Goal: Task Accomplishment & Management: Manage account settings

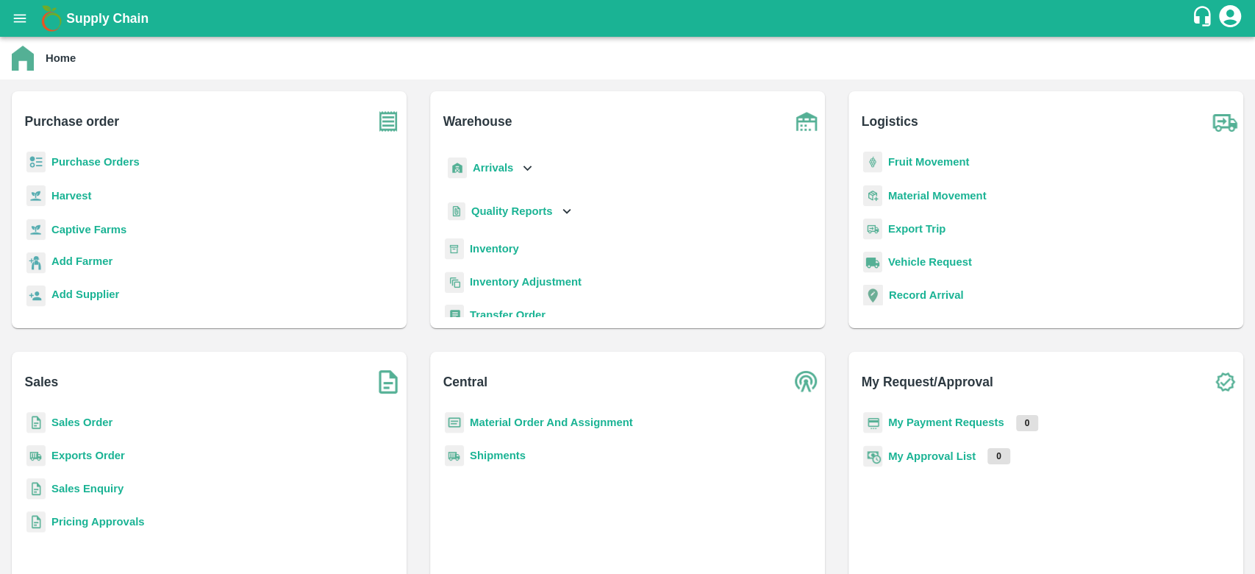
click at [88, 427] on b "Sales Order" at bounding box center [81, 422] width 61 height 12
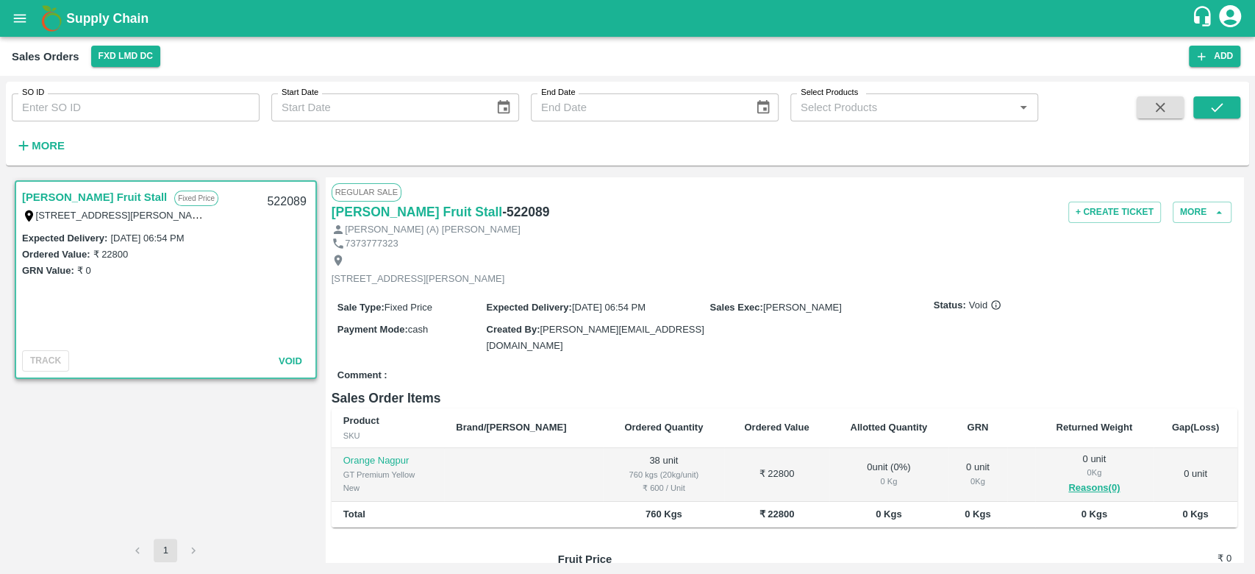
click at [52, 120] on input "SO ID" at bounding box center [136, 107] width 248 height 28
type input "603538"
click at [1224, 107] on icon "submit" at bounding box center [1217, 107] width 16 height 16
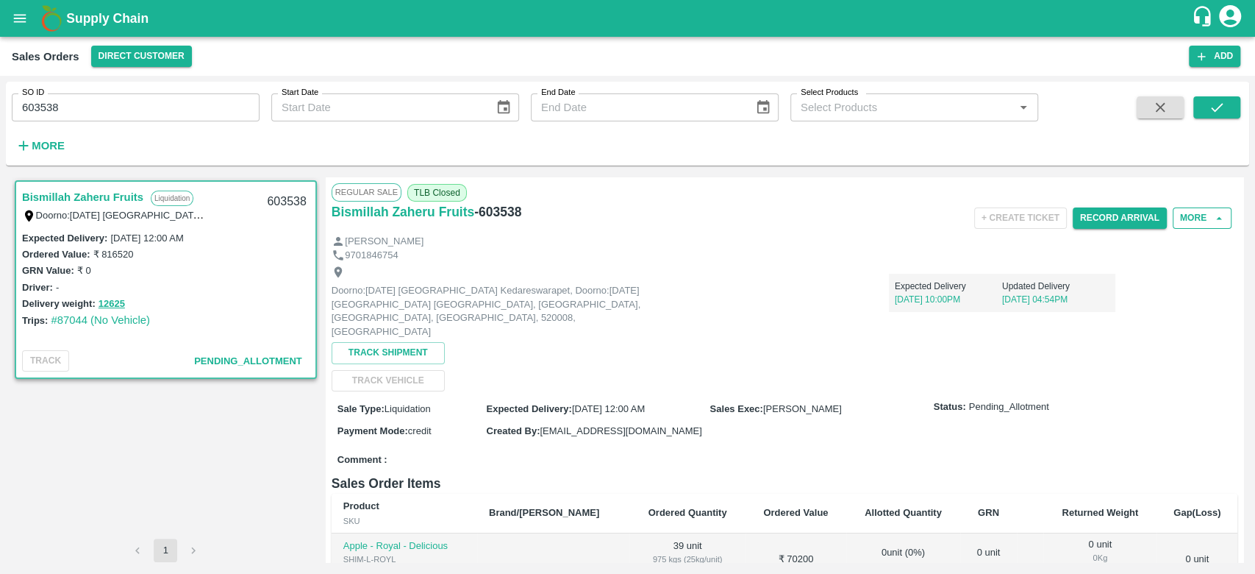
click at [1195, 213] on button "More" at bounding box center [1202, 217] width 59 height 21
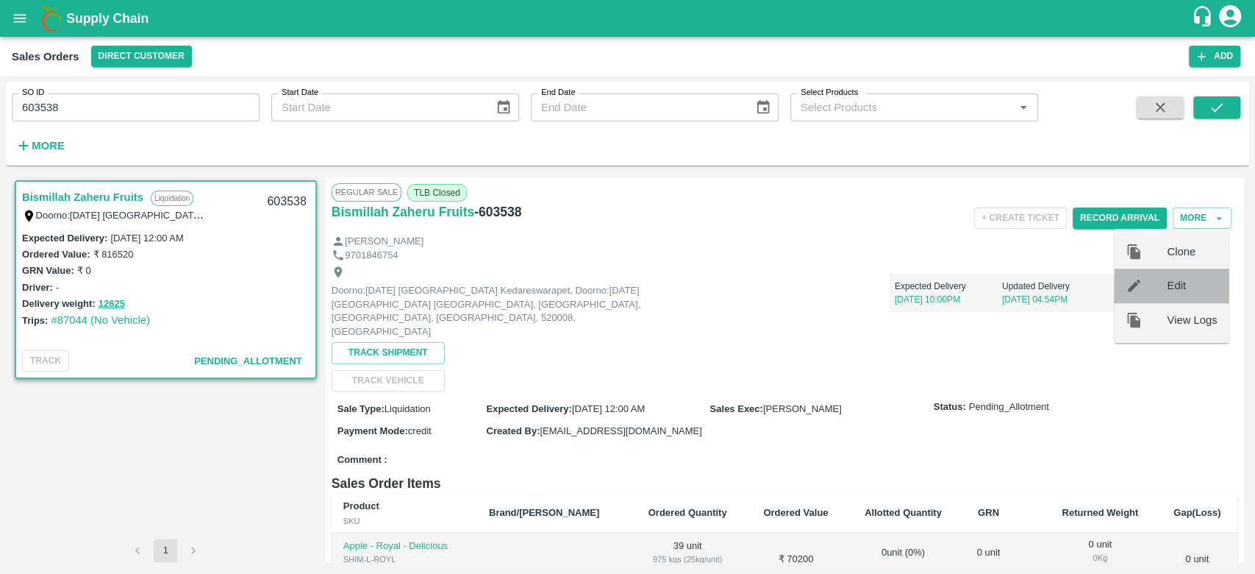
click at [1165, 284] on div at bounding box center [1146, 285] width 41 height 16
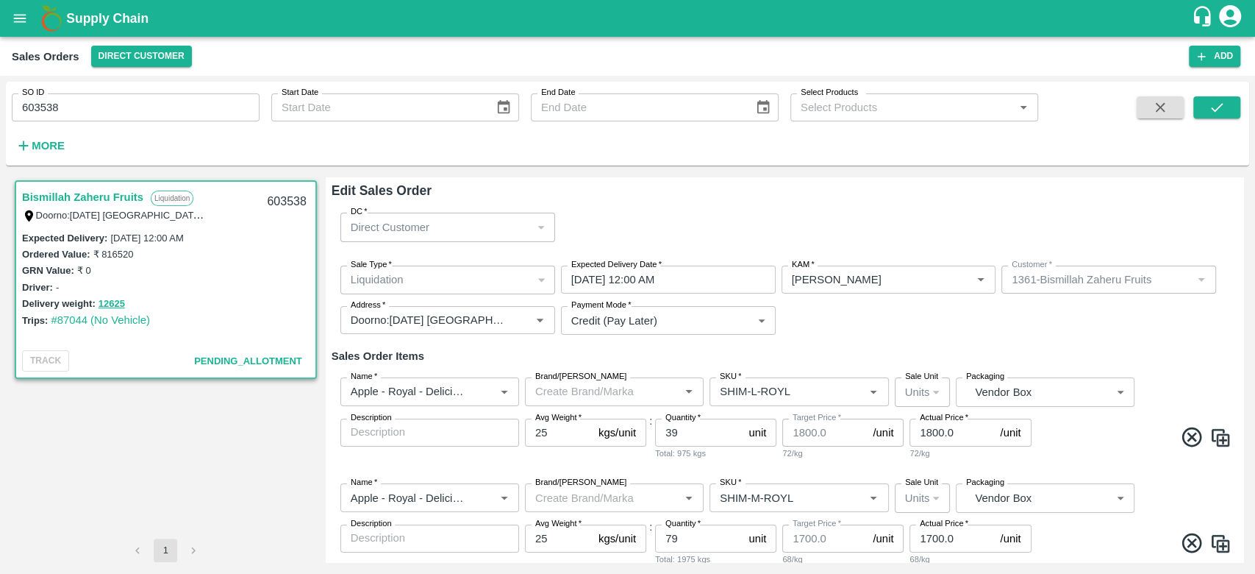
click at [488, 281] on div "Liquidation" at bounding box center [441, 279] width 181 height 16
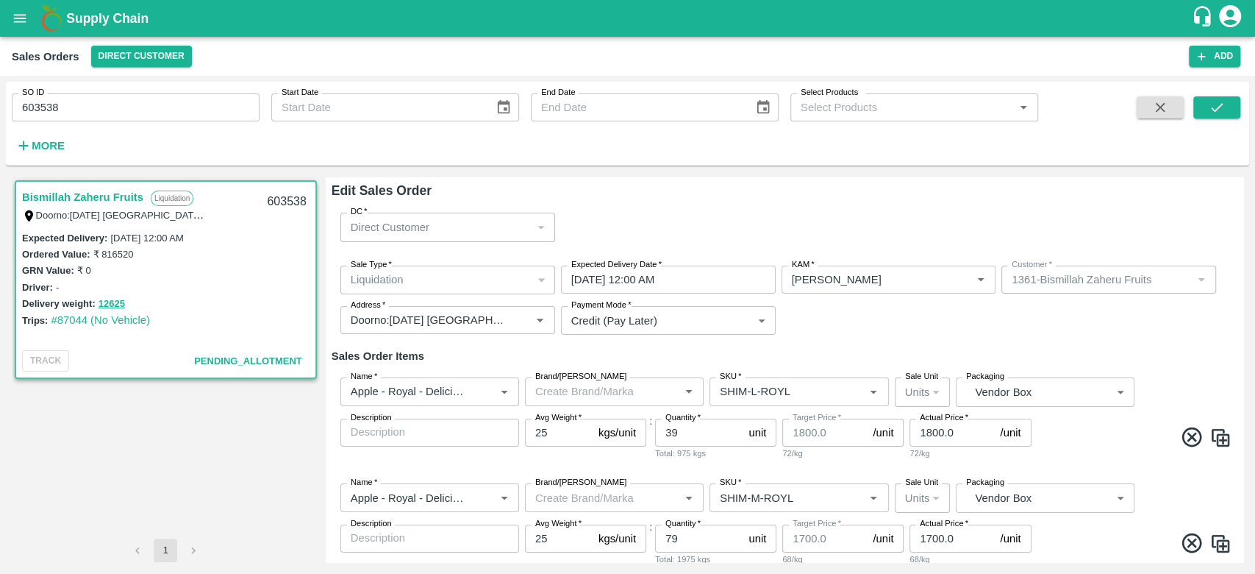
click at [488, 281] on div "Liquidation" at bounding box center [441, 279] width 181 height 16
click at [899, 325] on div "Sale Type   * Liquidation 3 Sale Type Expected Delivery Date   * [DATE] 12:00 A…" at bounding box center [785, 300] width 906 height 93
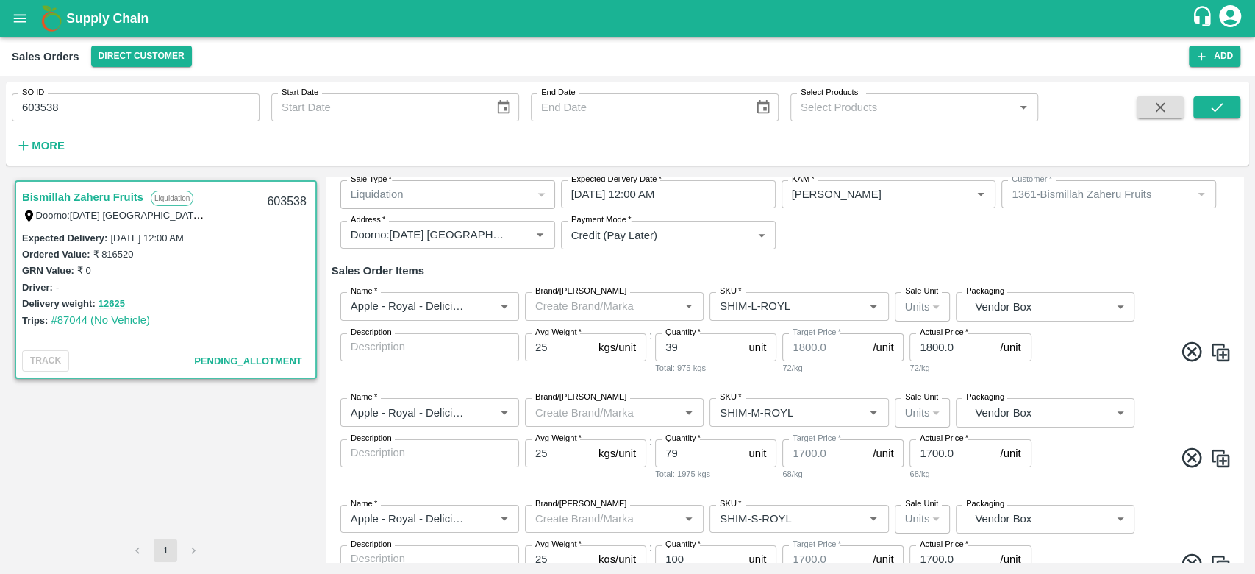
scroll to position [86, 0]
click at [929, 452] on input "1700.0" at bounding box center [952, 452] width 85 height 28
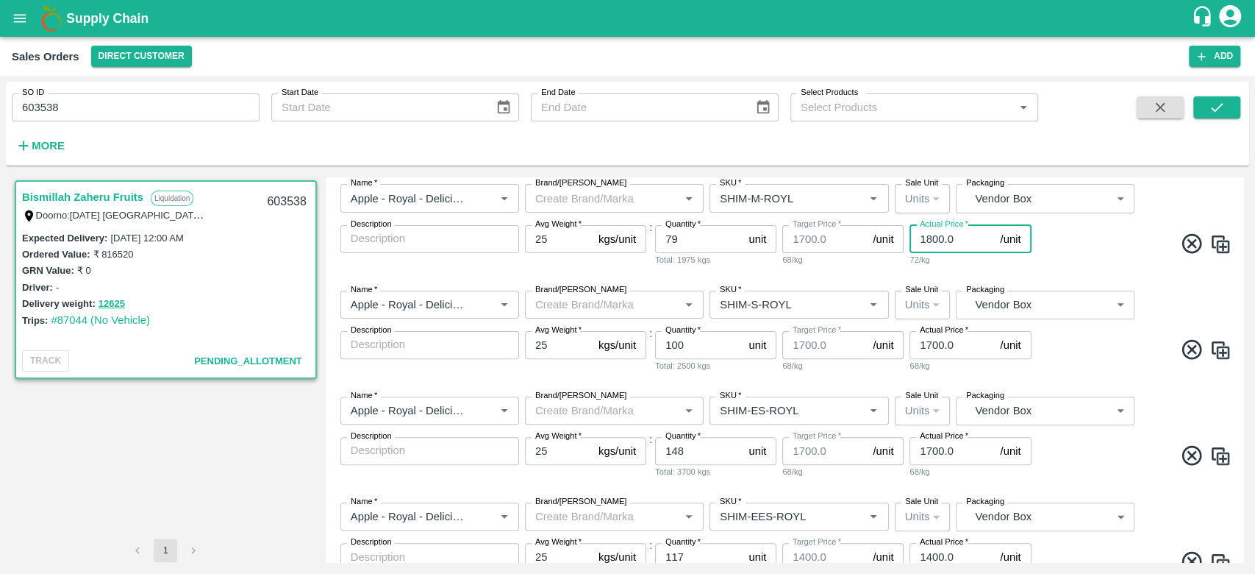
scroll to position [329, 0]
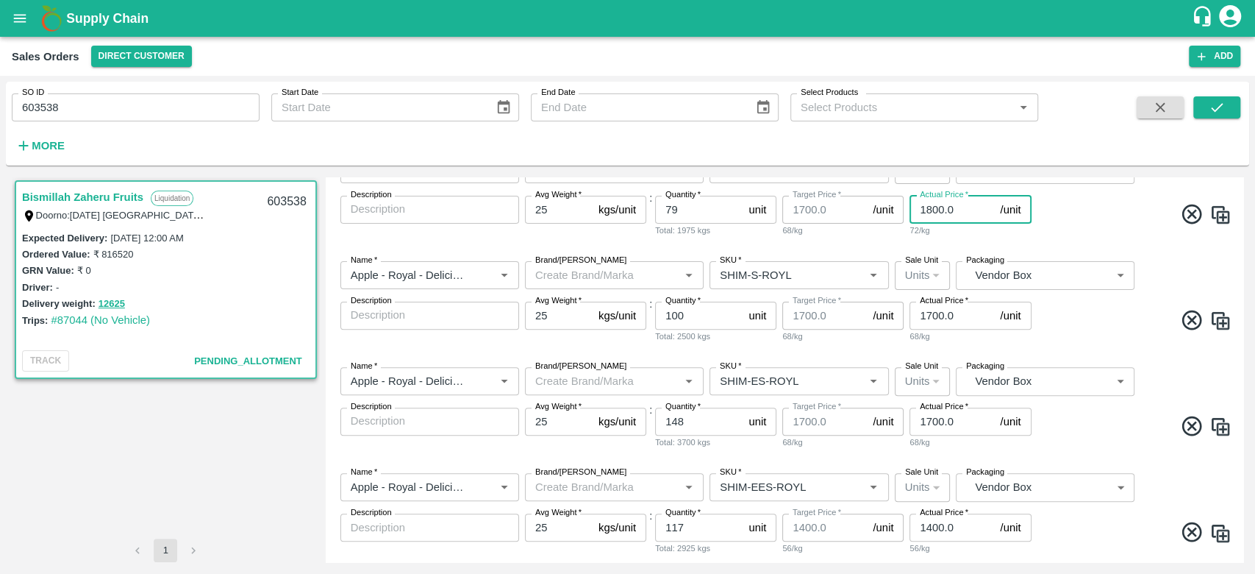
type input "1800.0"
click at [928, 317] on input "1700.0" at bounding box center [952, 316] width 85 height 28
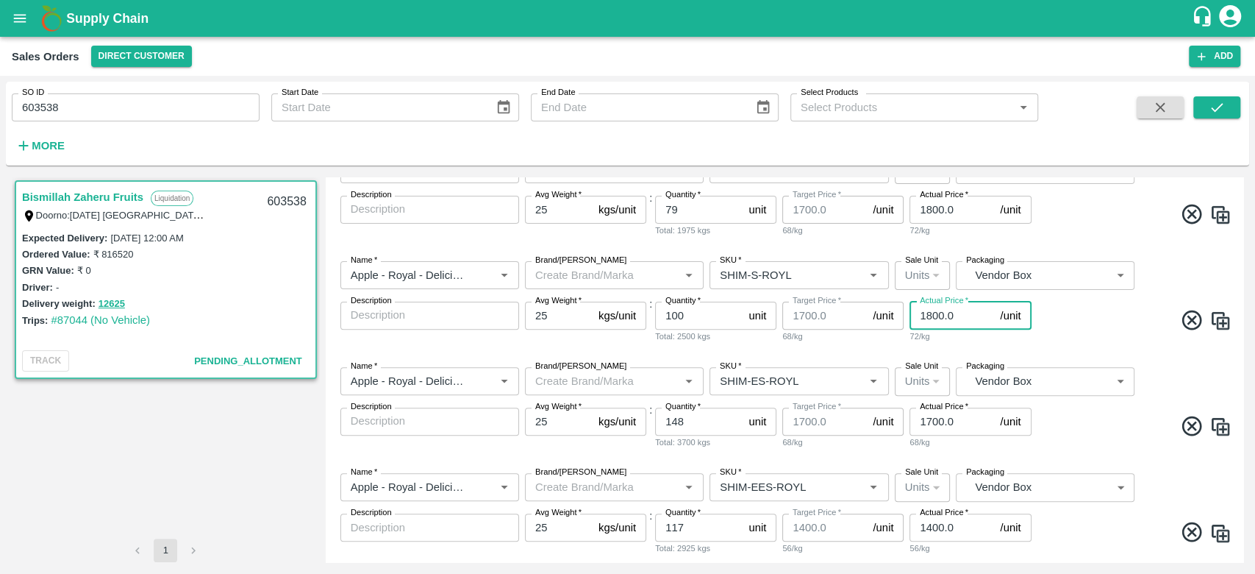
type input "1800.0"
click at [924, 421] on input "1700.0" at bounding box center [952, 421] width 85 height 28
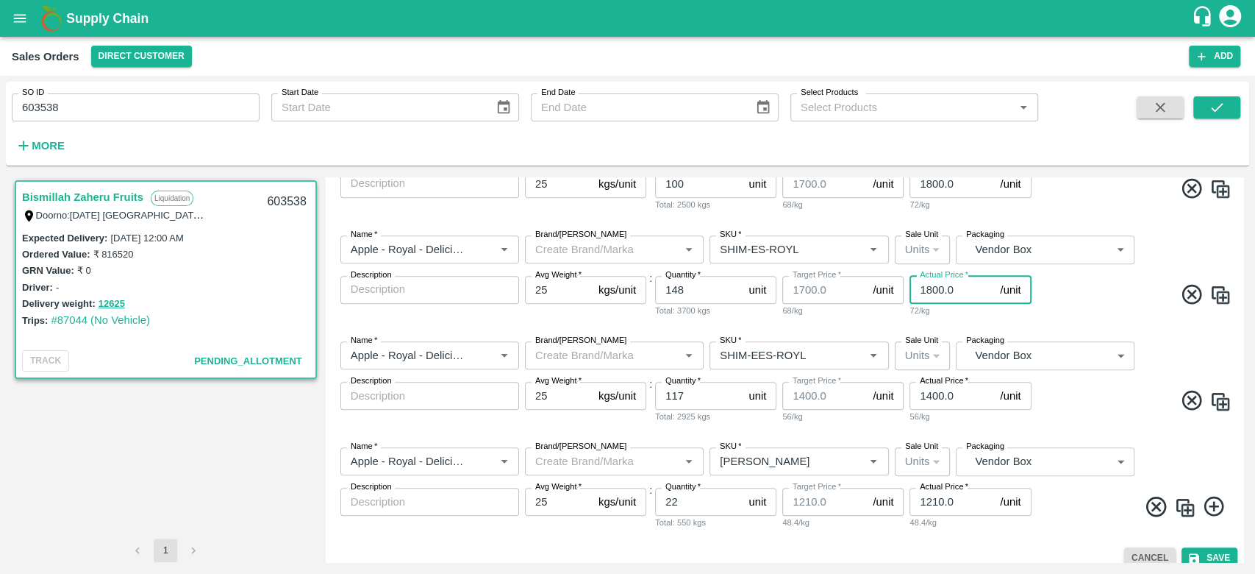
scroll to position [476, 0]
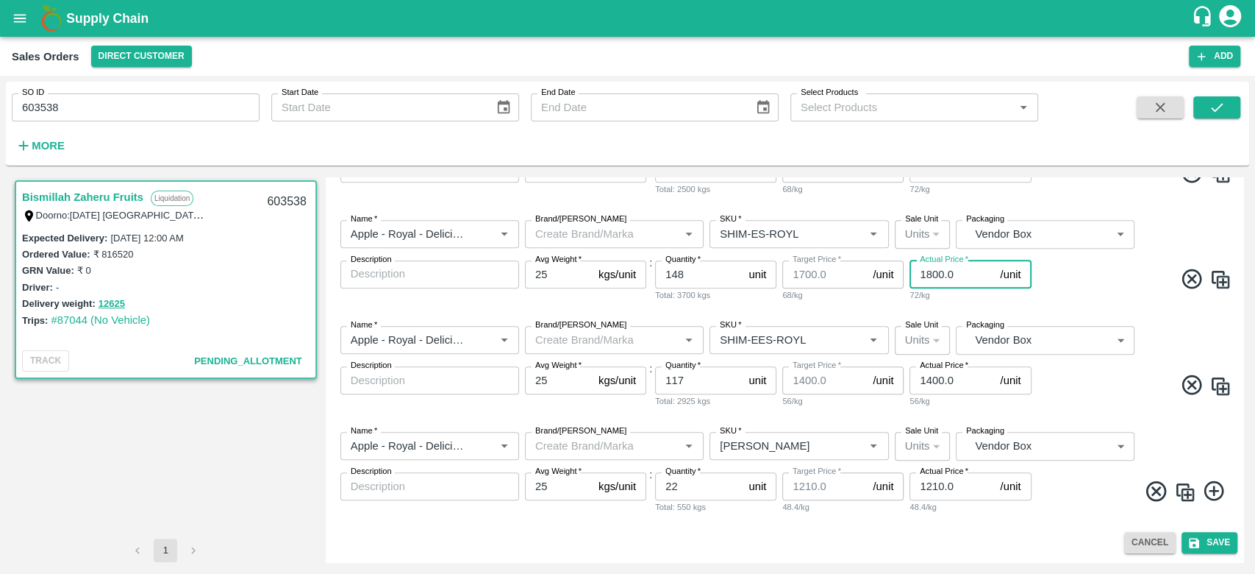
type input "1800.0"
click at [424, 549] on div "Cancel Save" at bounding box center [785, 542] width 906 height 21
click at [1190, 540] on icon "submit" at bounding box center [1194, 542] width 13 height 13
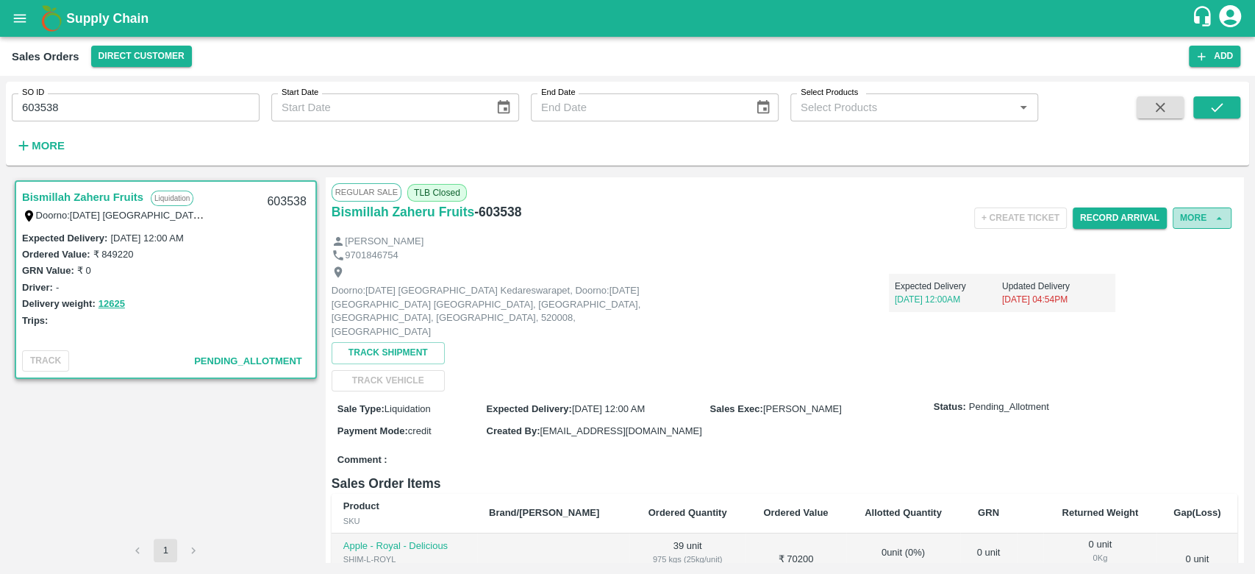
click at [1206, 215] on button "More" at bounding box center [1202, 217] width 59 height 21
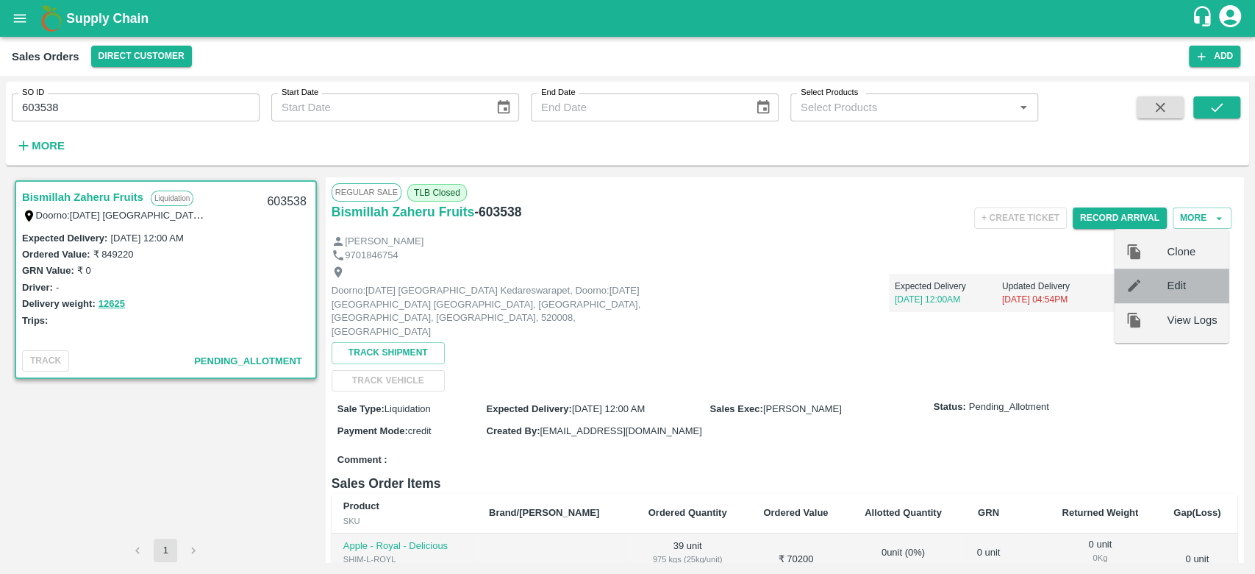
click at [1161, 282] on div at bounding box center [1146, 285] width 41 height 16
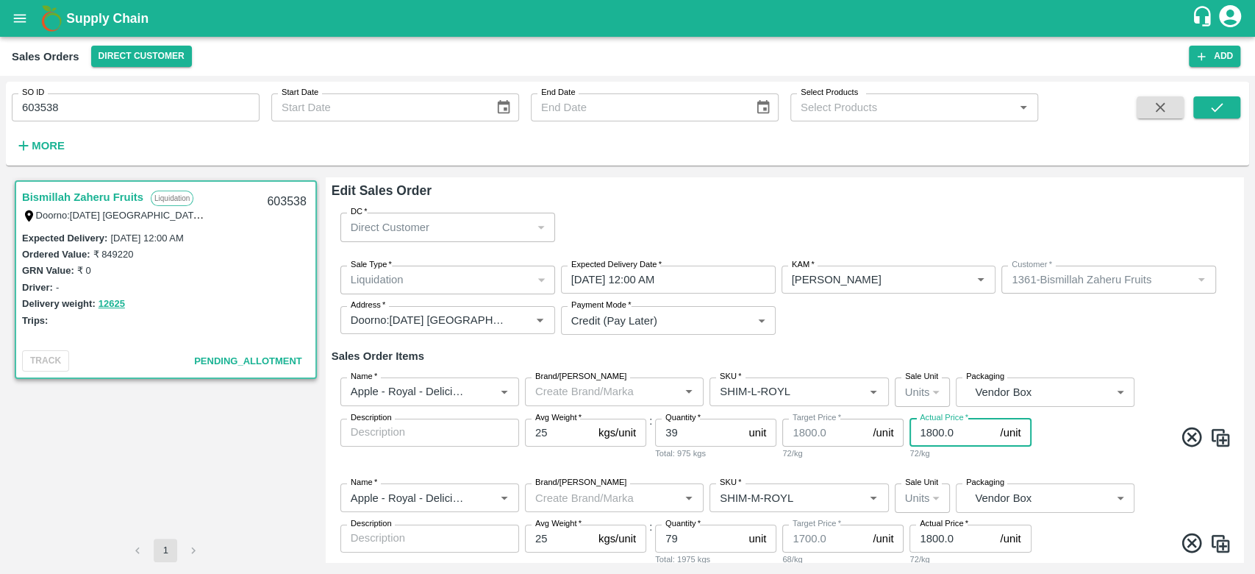
click at [930, 429] on input "1800.0" at bounding box center [952, 432] width 85 height 28
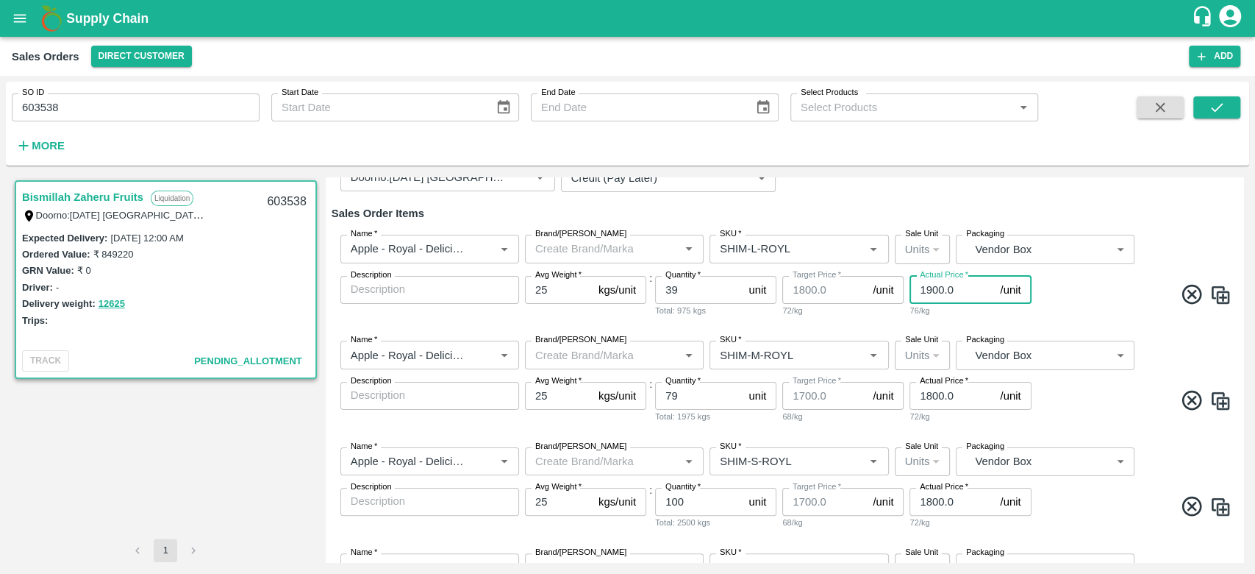
scroll to position [144, 0]
type input "1900.0"
click at [931, 398] on input "1800.0" at bounding box center [952, 394] width 85 height 28
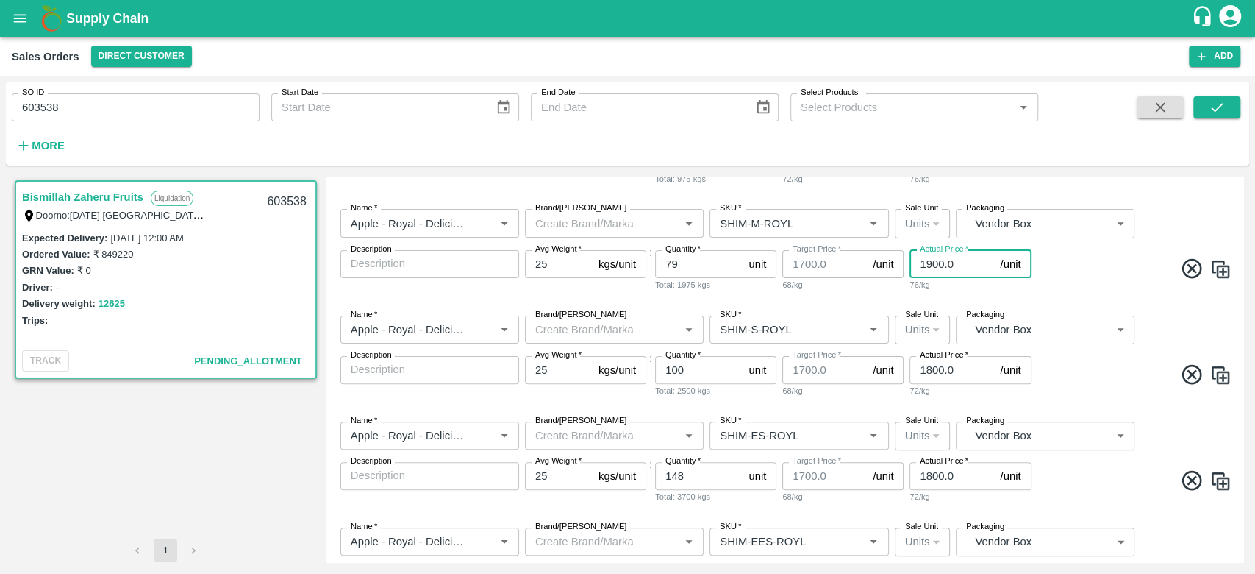
scroll to position [276, 0]
type input "1900.0"
click at [930, 368] on input "1800.0" at bounding box center [952, 368] width 85 height 28
type input "1900.0"
click at [929, 474] on input "1800.0" at bounding box center [952, 474] width 85 height 28
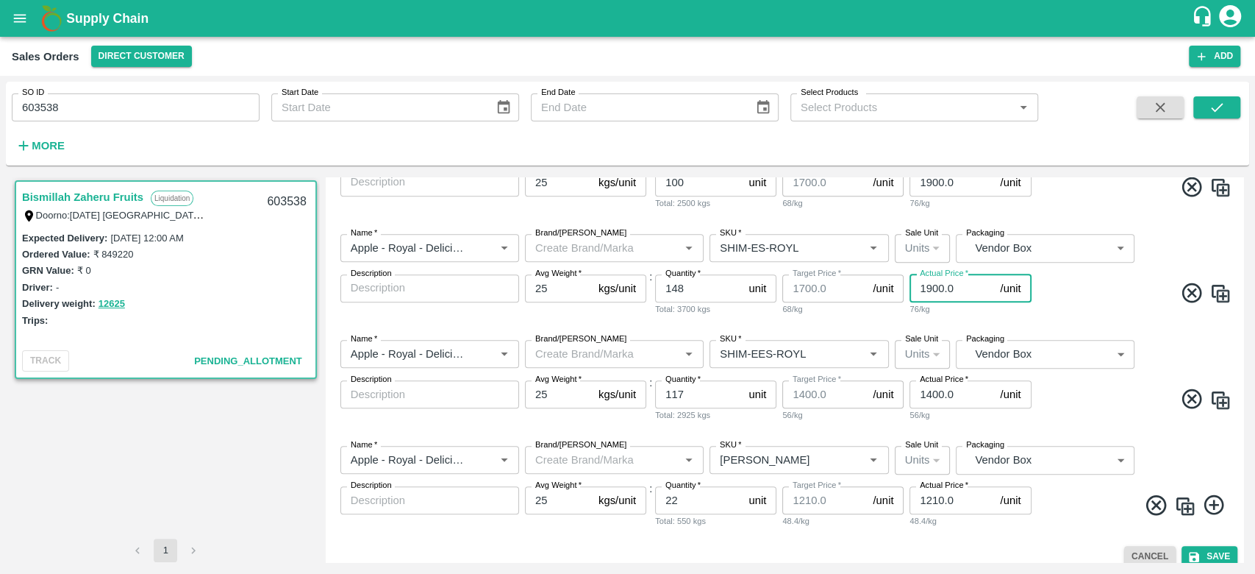
scroll to position [476, 0]
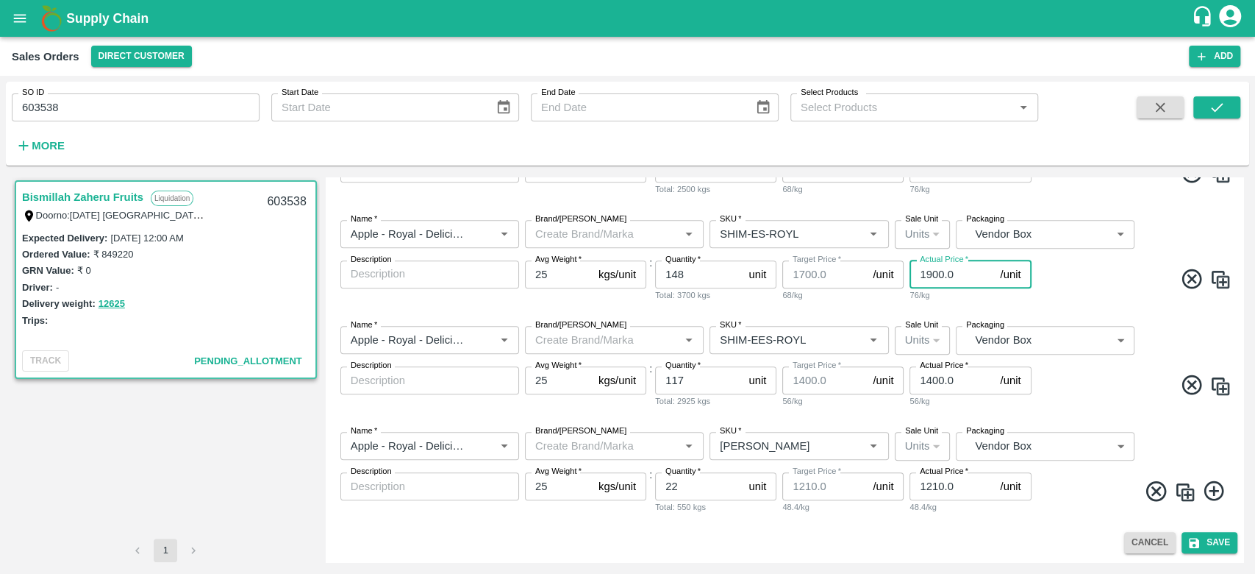
type input "1900.0"
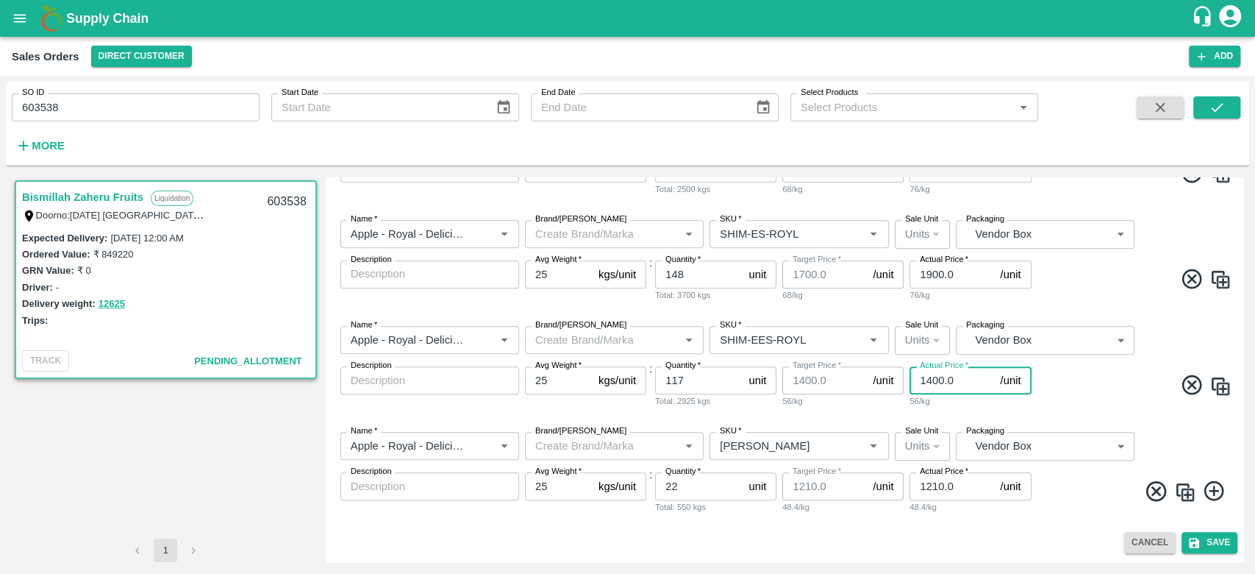
click at [930, 385] on input "1400.0" at bounding box center [952, 380] width 85 height 28
type input "1600.0"
click at [930, 491] on input "1210.0" at bounding box center [952, 486] width 85 height 28
type input "1410.0"
click at [1212, 538] on button "Save" at bounding box center [1210, 542] width 56 height 21
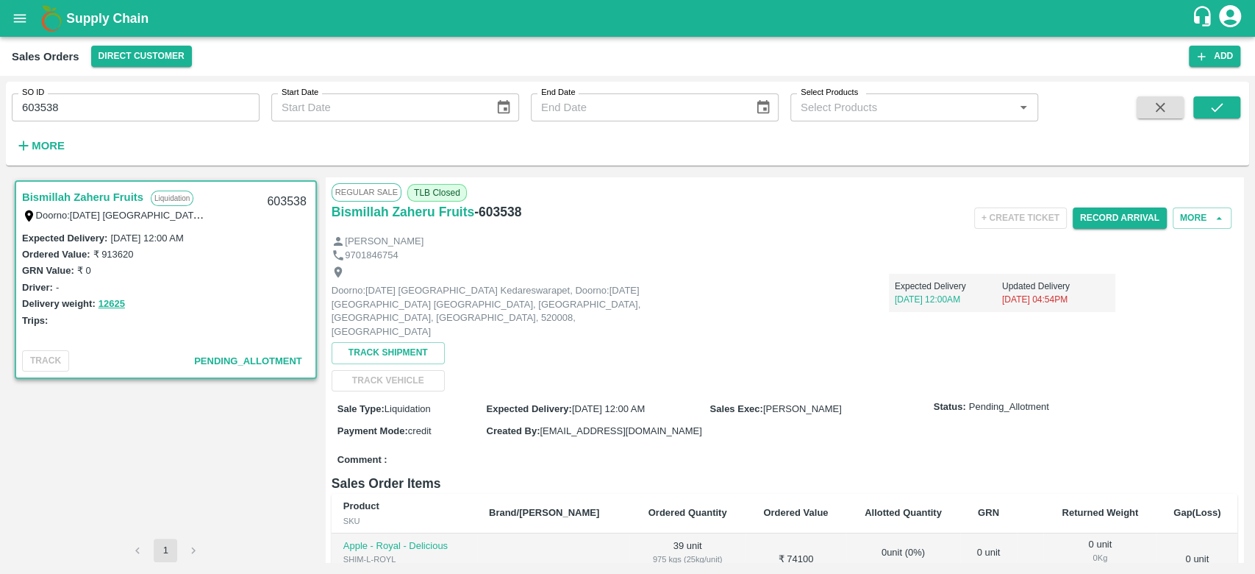
scroll to position [1, 0]
click at [1189, 208] on button "More" at bounding box center [1202, 217] width 59 height 21
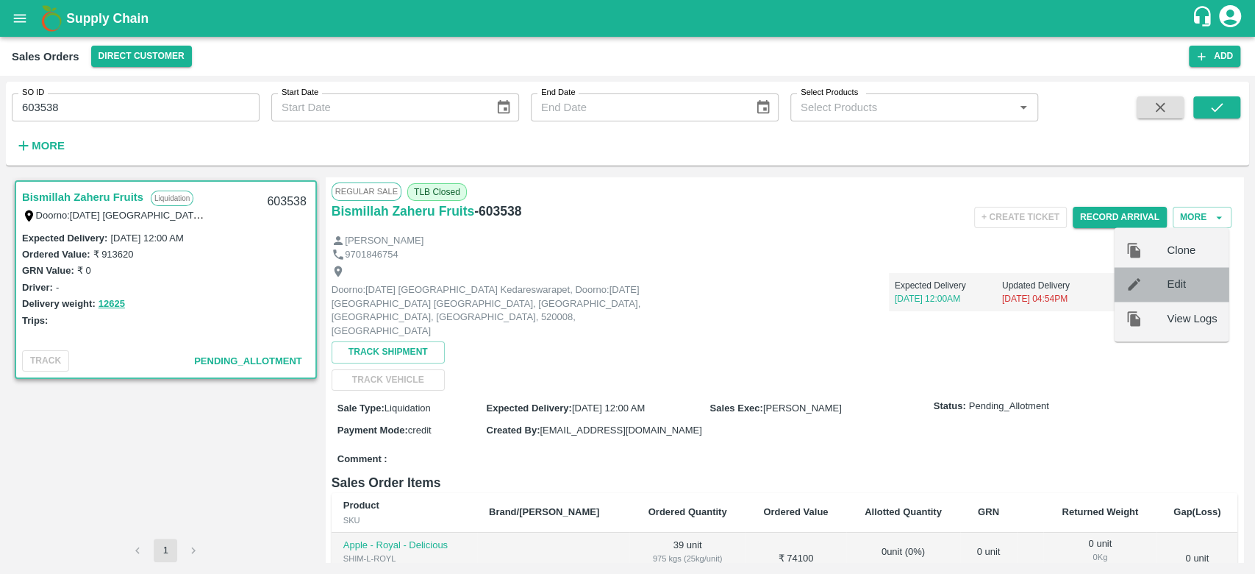
click at [1175, 281] on span "Edit" at bounding box center [1192, 285] width 50 height 16
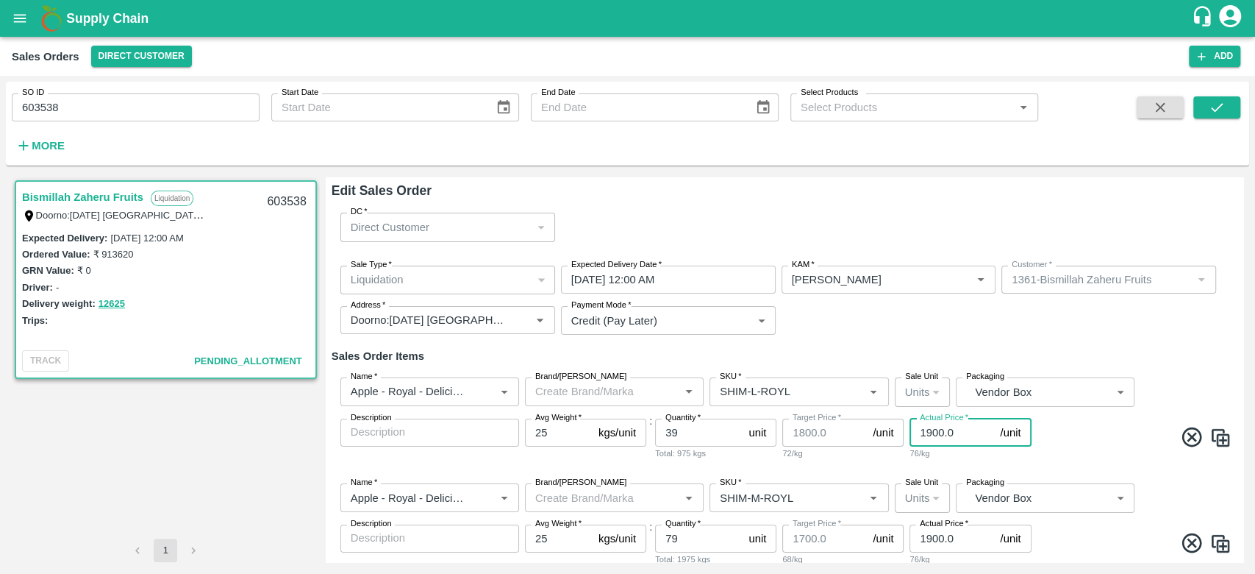
click at [933, 431] on input "1900.0" at bounding box center [952, 432] width 85 height 28
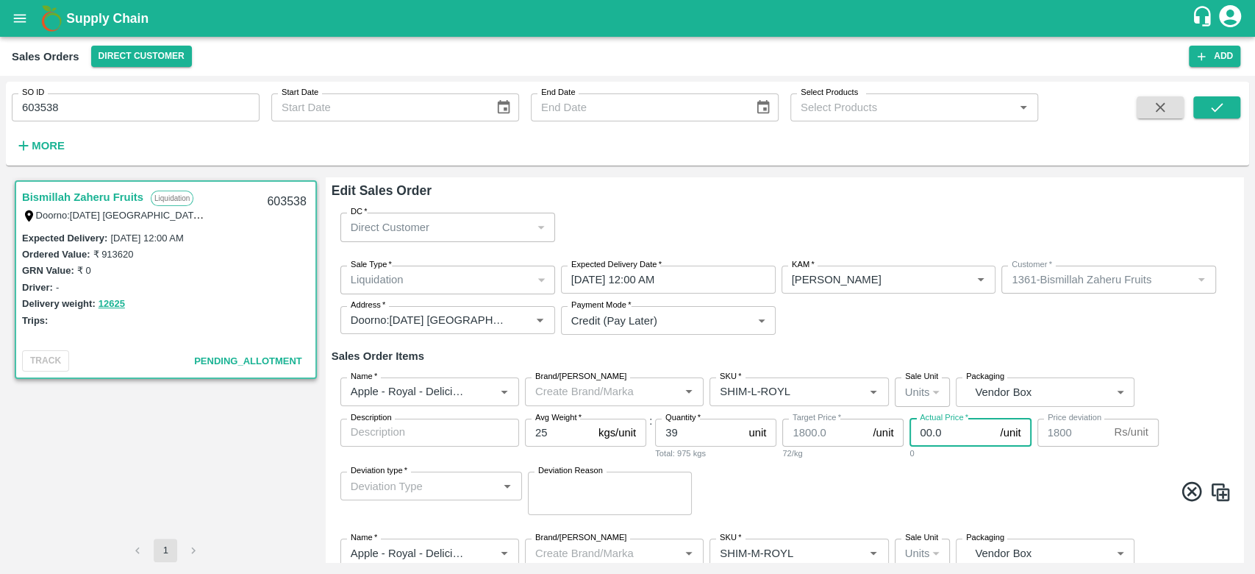
type input "200.0"
type input "1600"
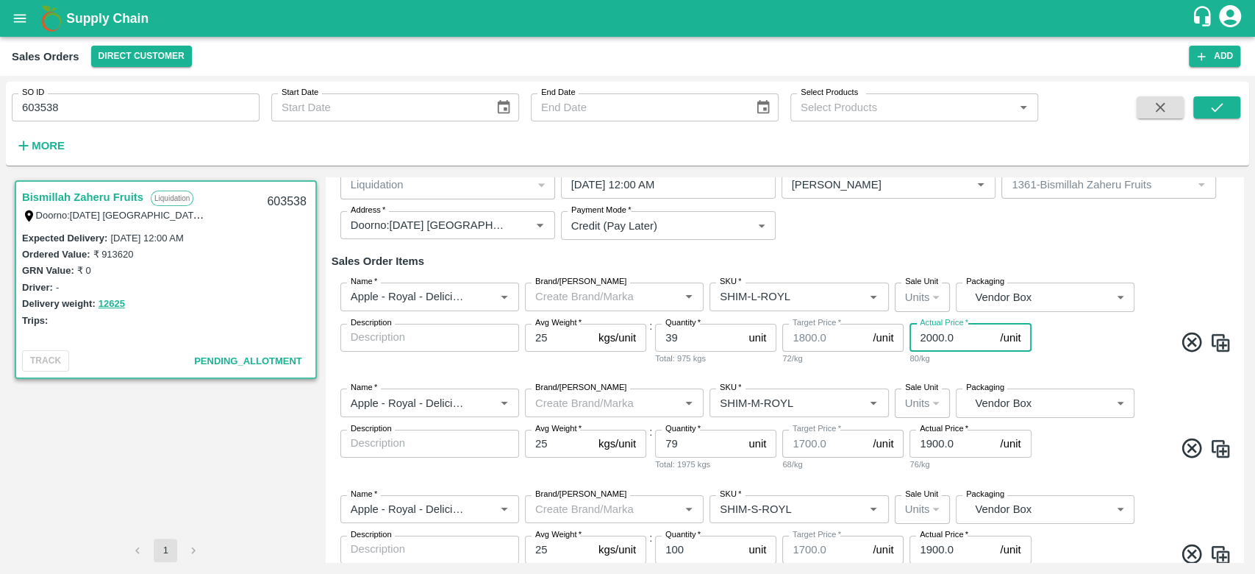
scroll to position [107, 0]
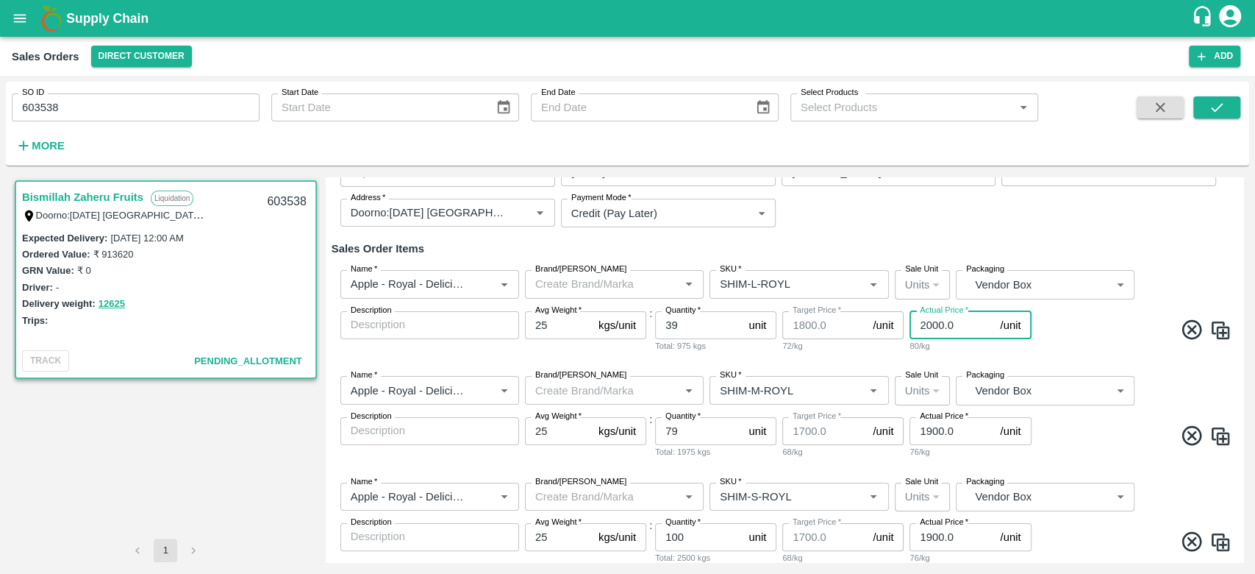
type input "2000.0"
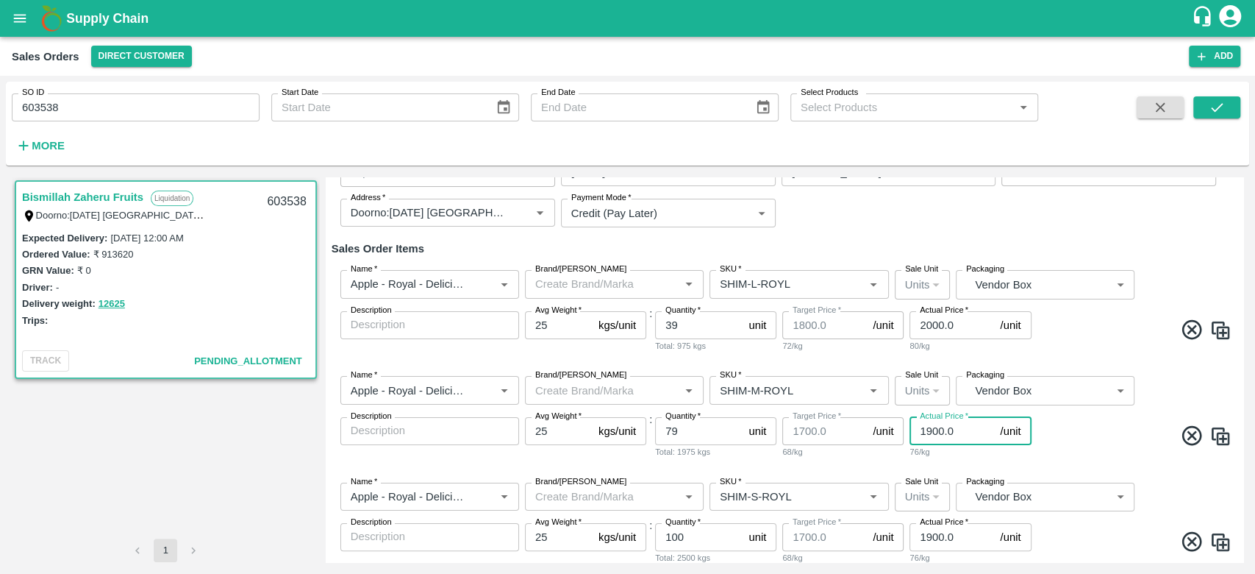
click at [930, 427] on input "1900.0" at bounding box center [952, 431] width 85 height 28
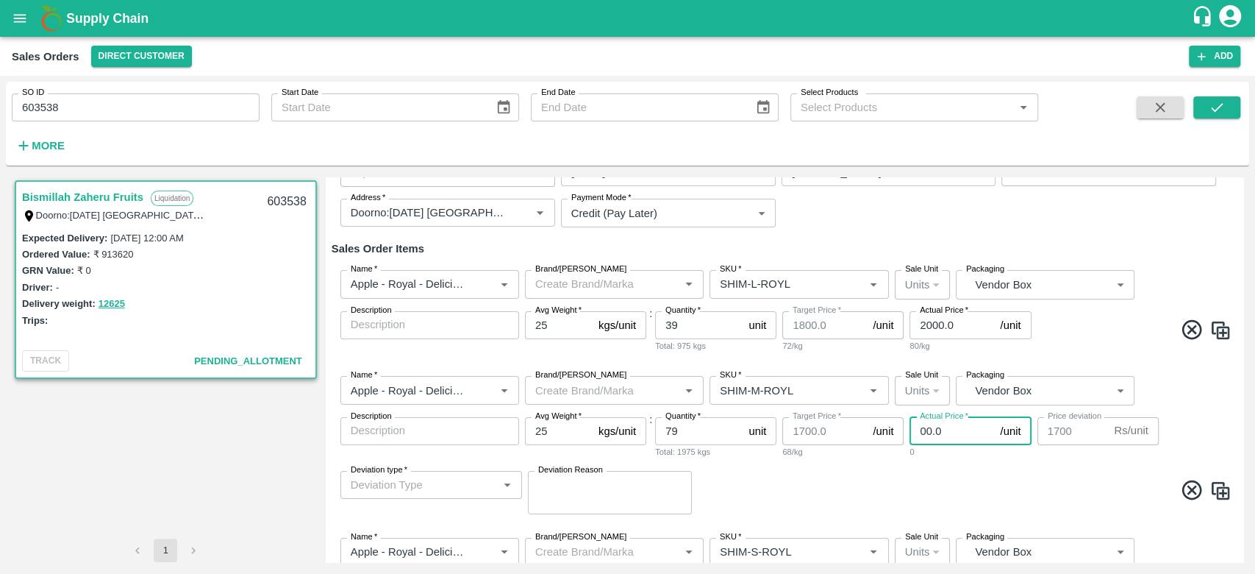
type input "200.0"
type input "1500"
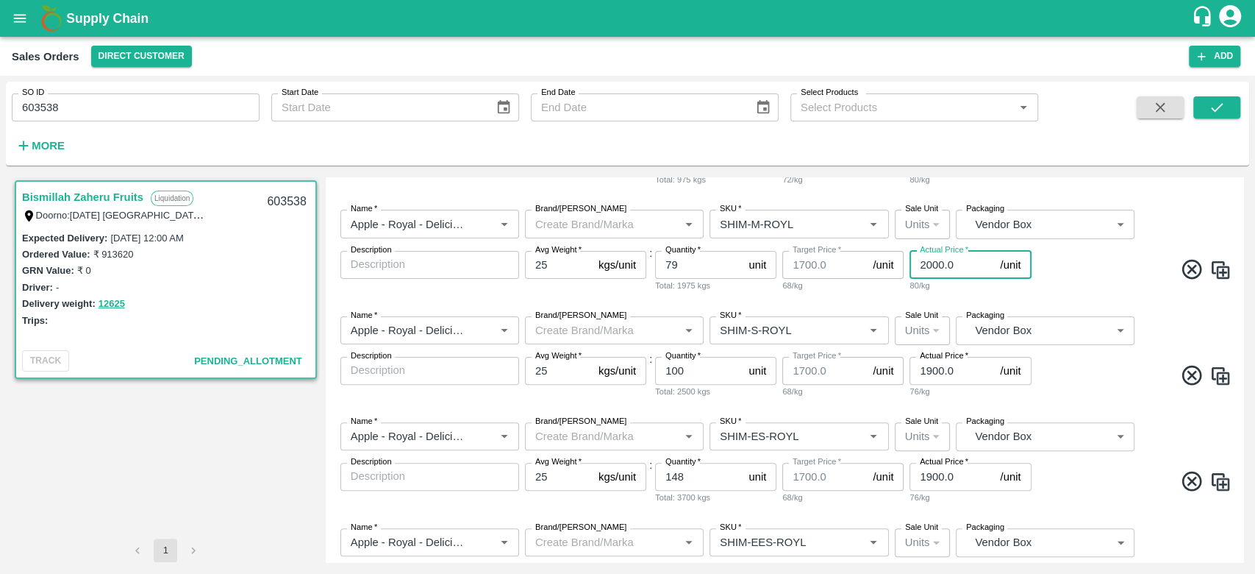
scroll to position [277, 0]
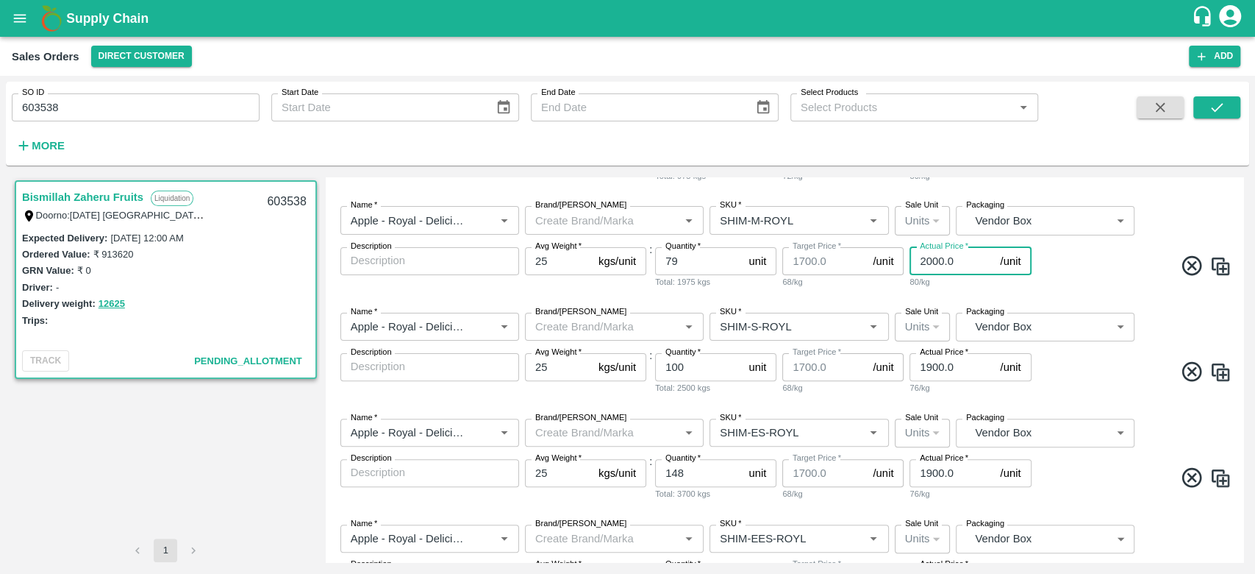
type input "2000.0"
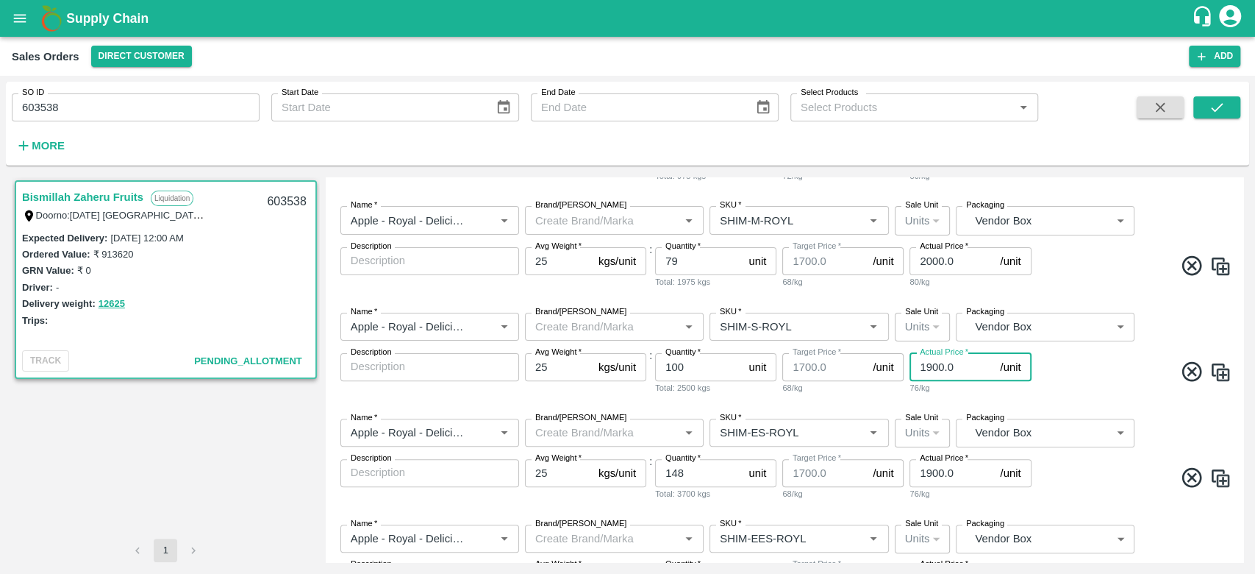
click at [929, 365] on input "1900.0" at bounding box center [952, 367] width 85 height 28
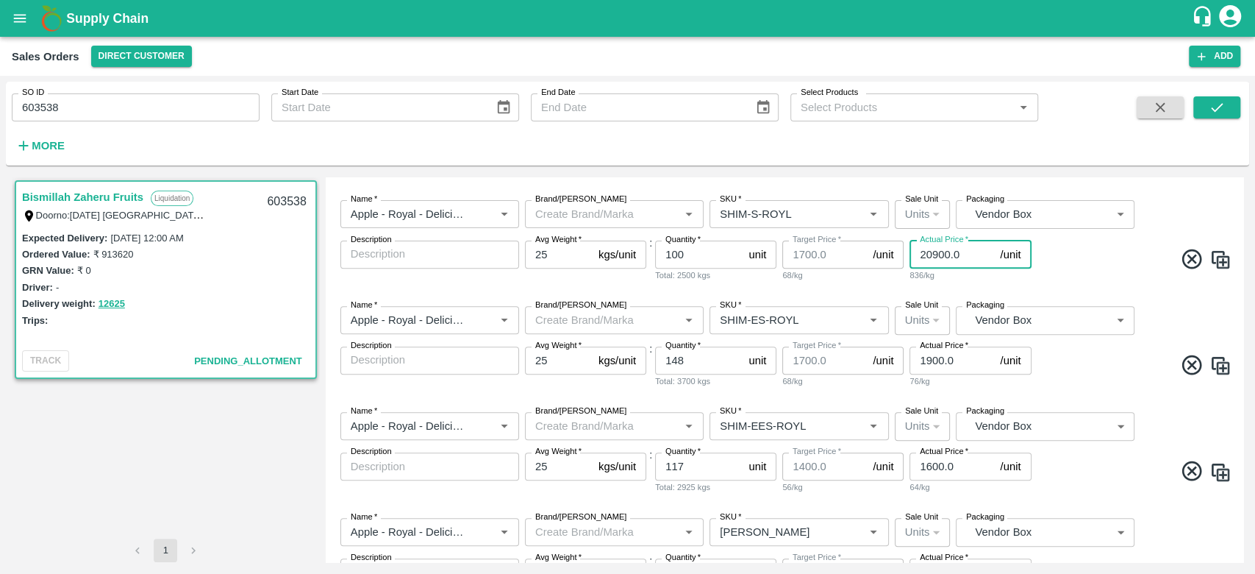
scroll to position [476, 0]
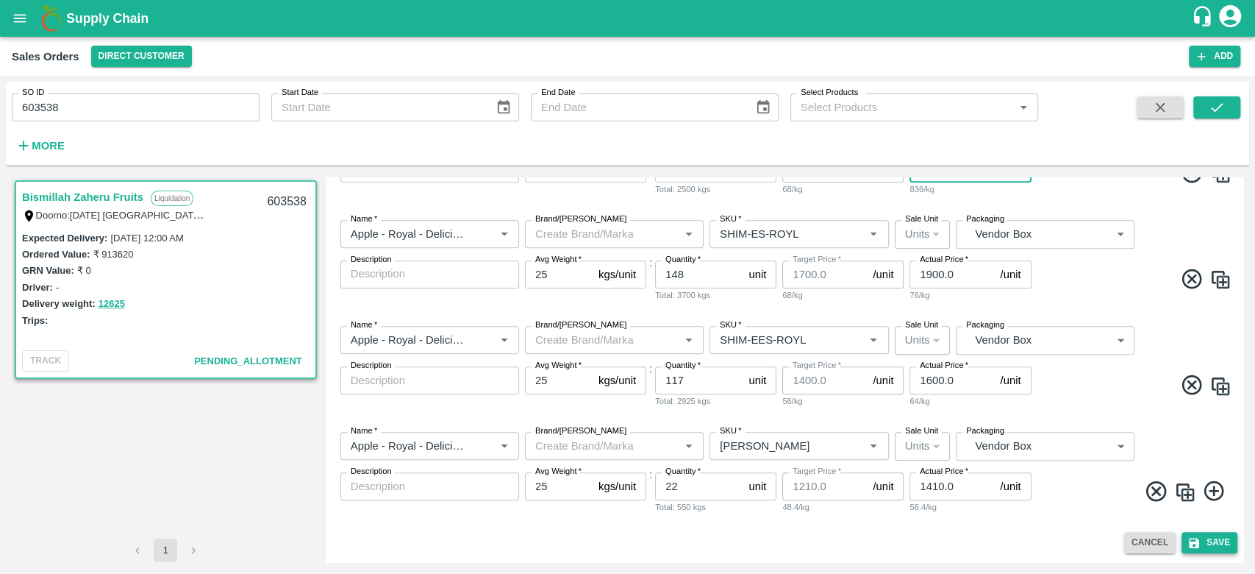
type input "20900.0"
click at [1204, 536] on button "Save" at bounding box center [1210, 542] width 56 height 21
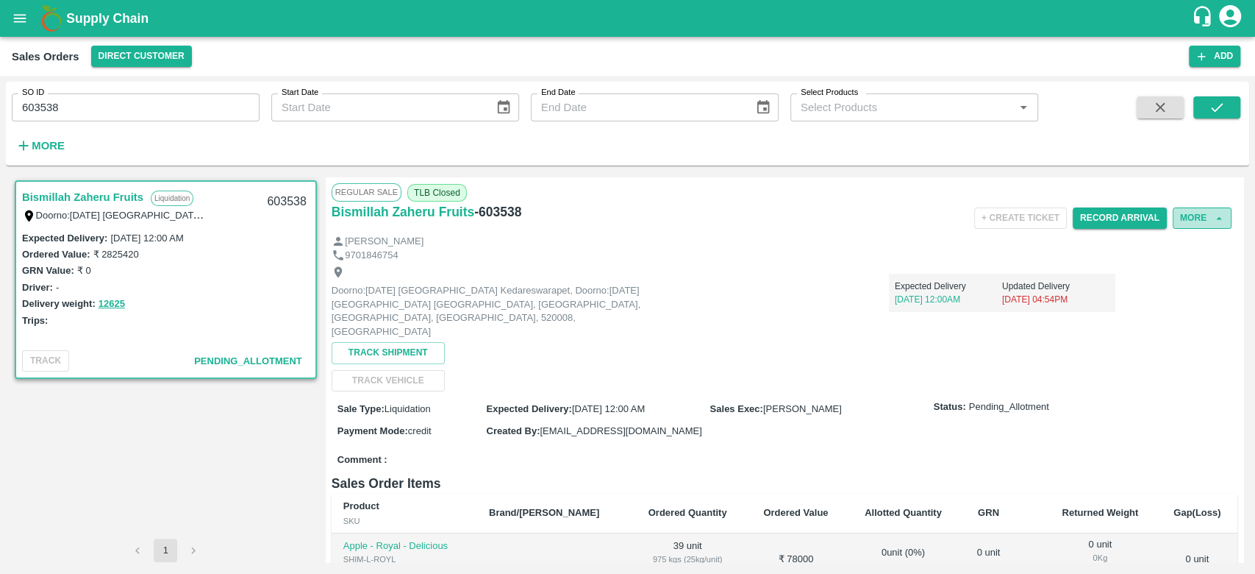
click at [1202, 215] on button "More" at bounding box center [1202, 217] width 59 height 21
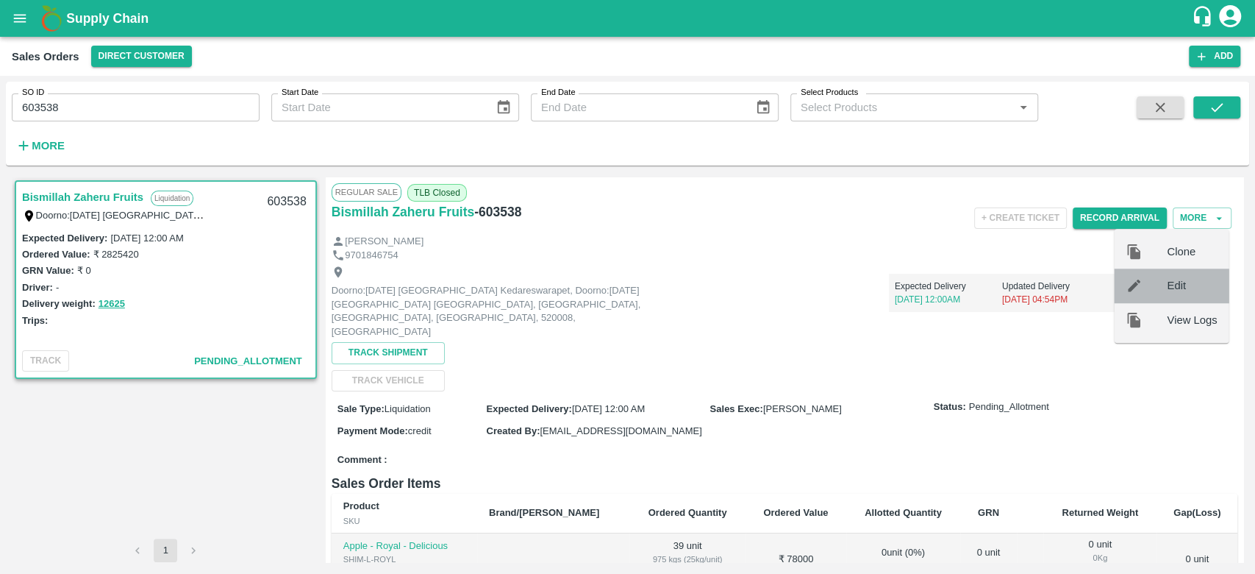
click at [1165, 285] on div at bounding box center [1146, 285] width 41 height 16
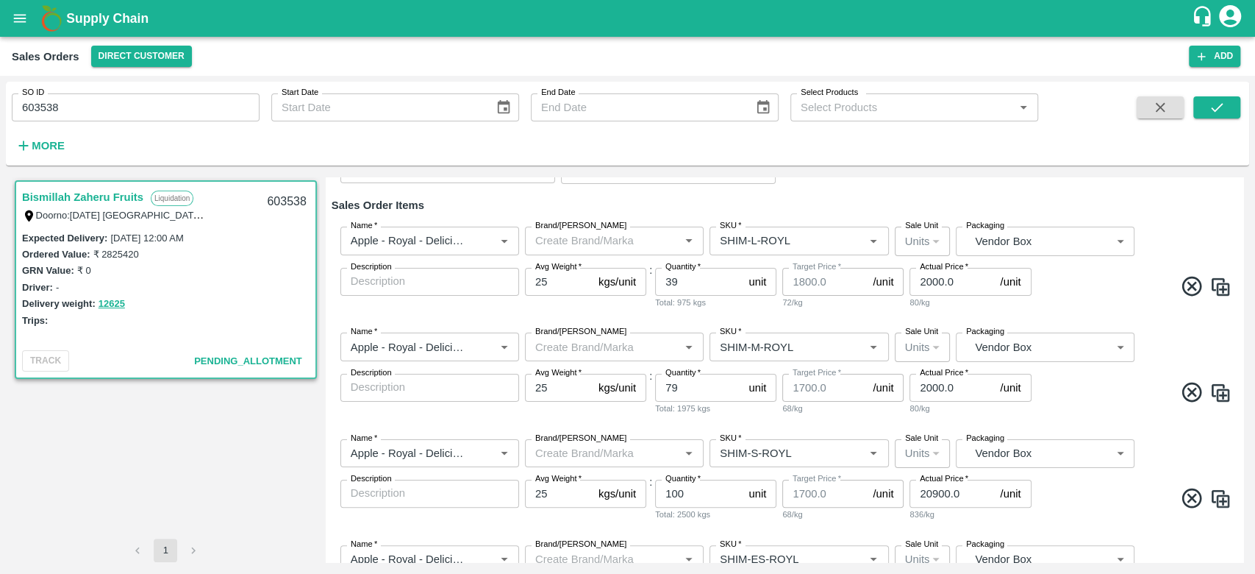
scroll to position [168, 0]
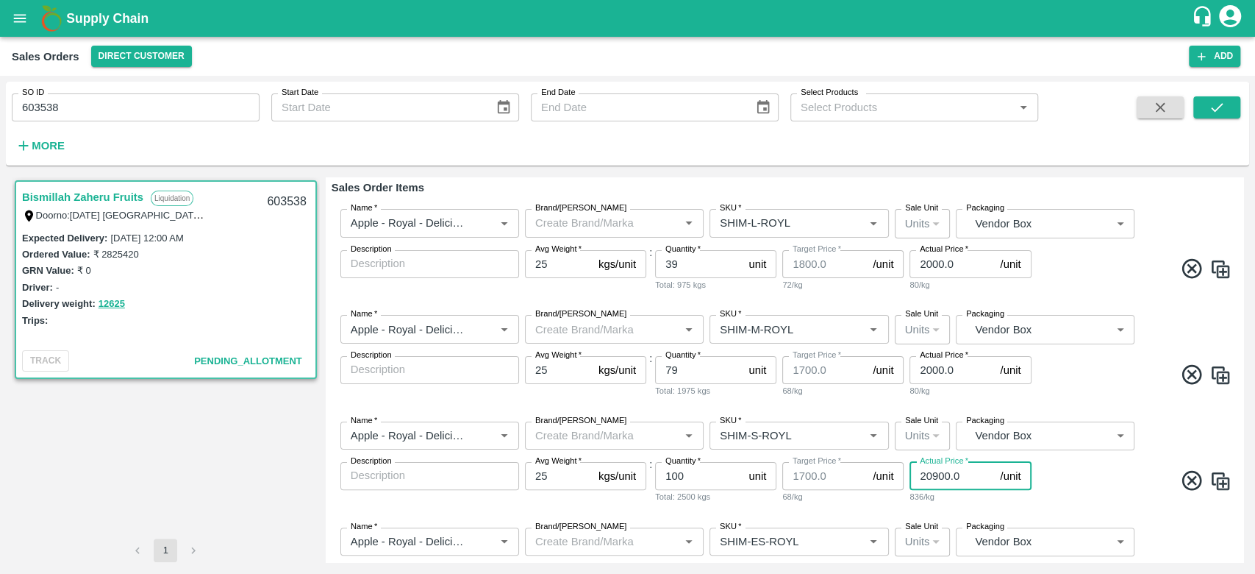
click at [928, 474] on input "20900.0" at bounding box center [952, 476] width 85 height 28
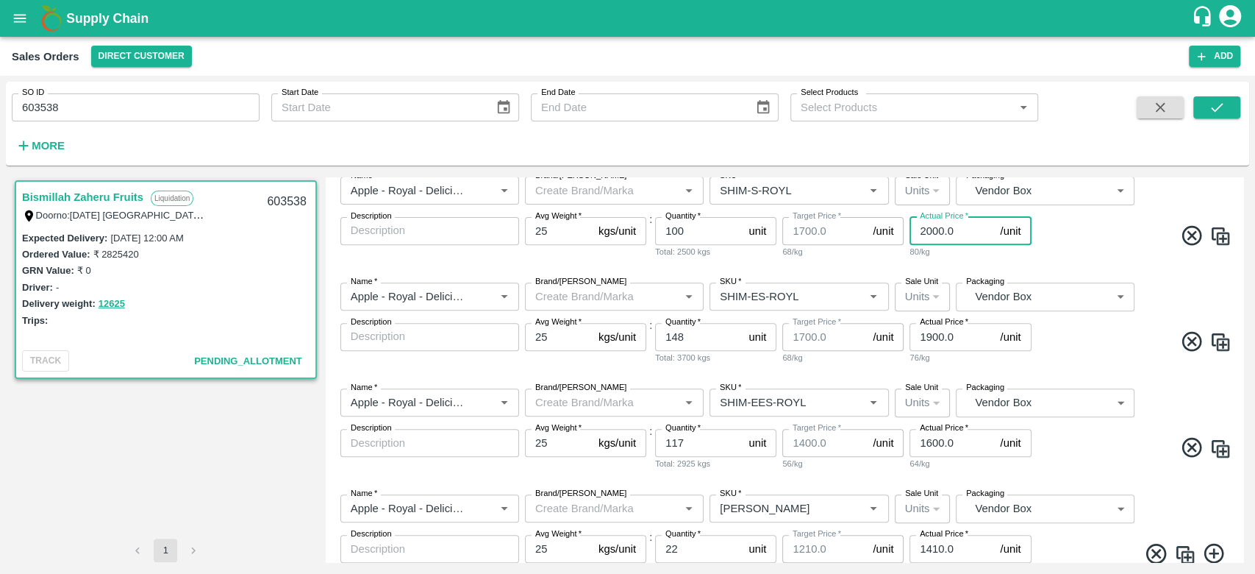
scroll to position [476, 0]
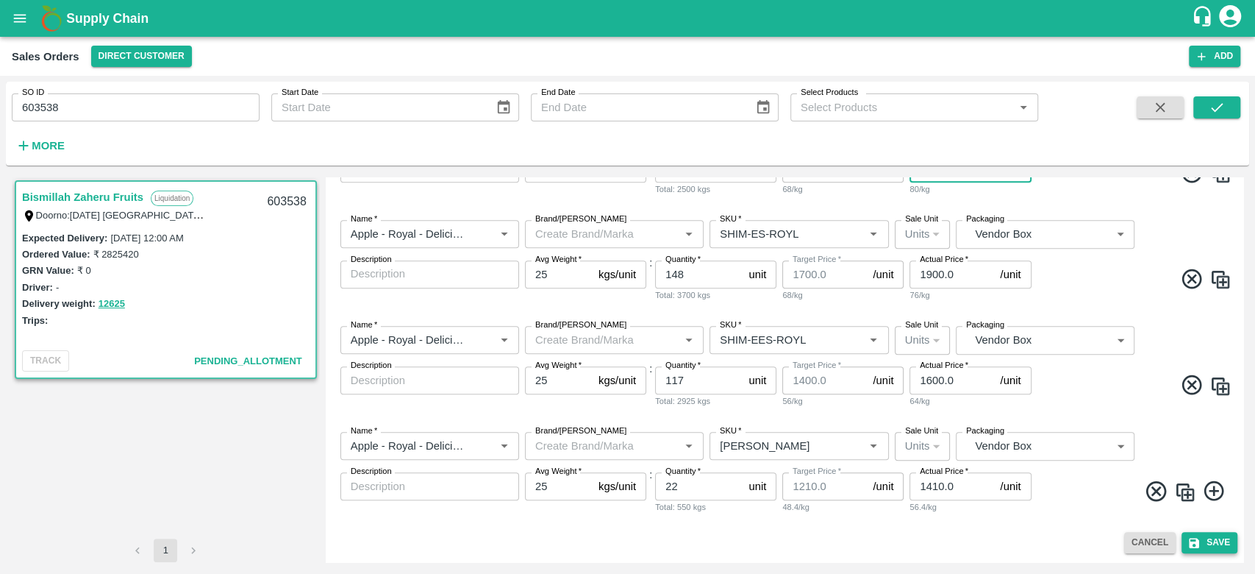
type input "2000.0"
click at [1195, 545] on icon "submit" at bounding box center [1194, 543] width 10 height 10
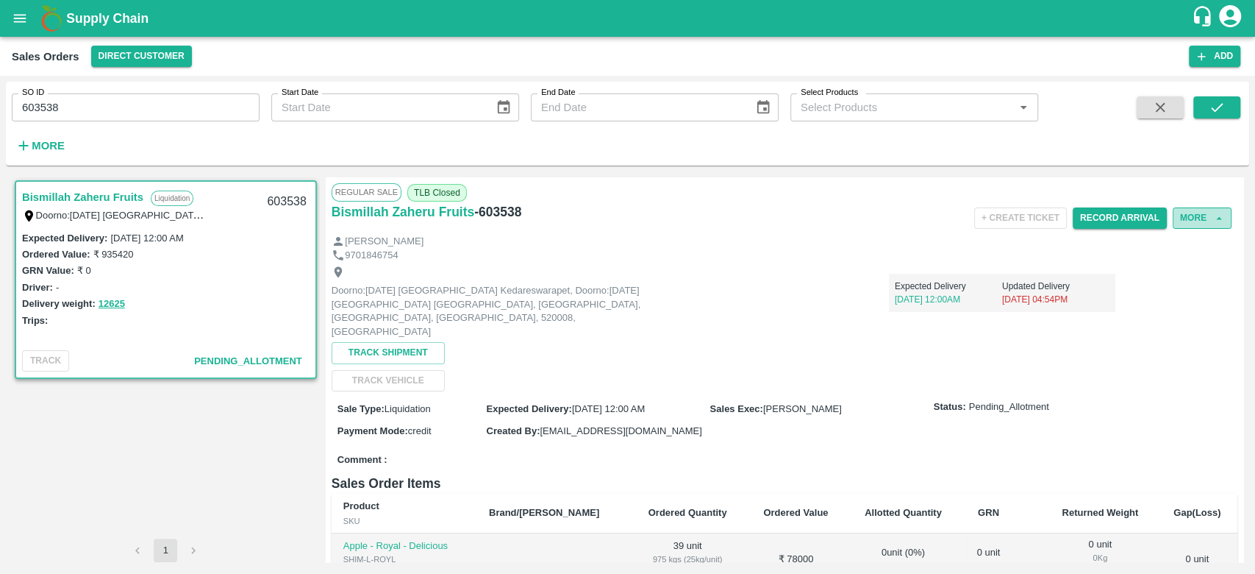
click at [1213, 221] on icon "button" at bounding box center [1219, 218] width 13 height 13
click at [1201, 212] on button "More" at bounding box center [1202, 217] width 59 height 21
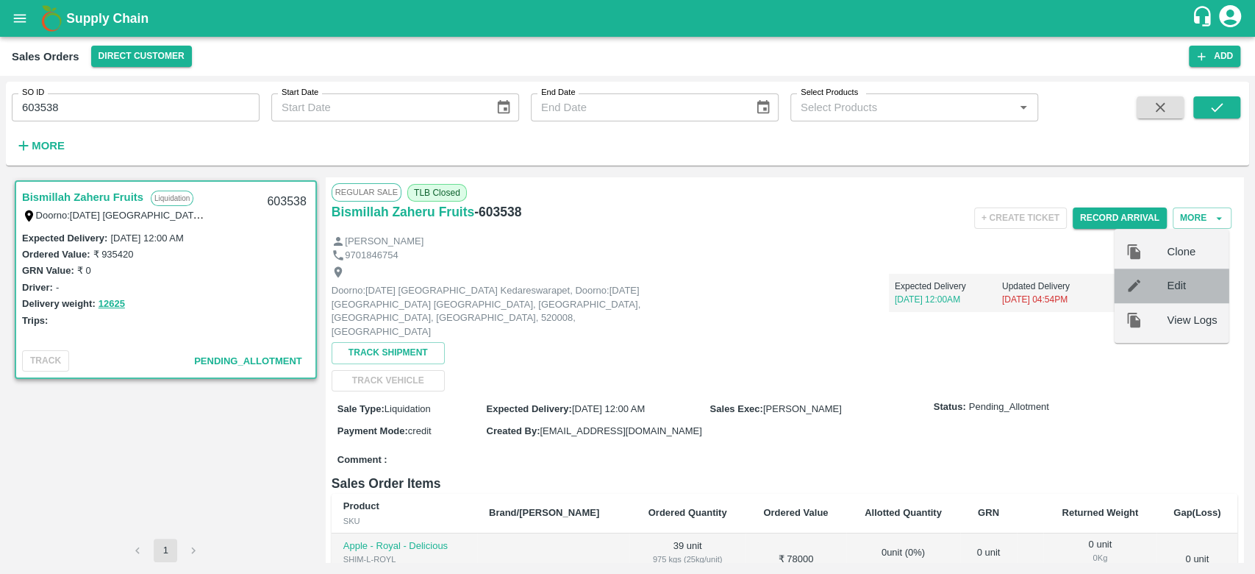
click at [1151, 285] on div at bounding box center [1146, 285] width 41 height 16
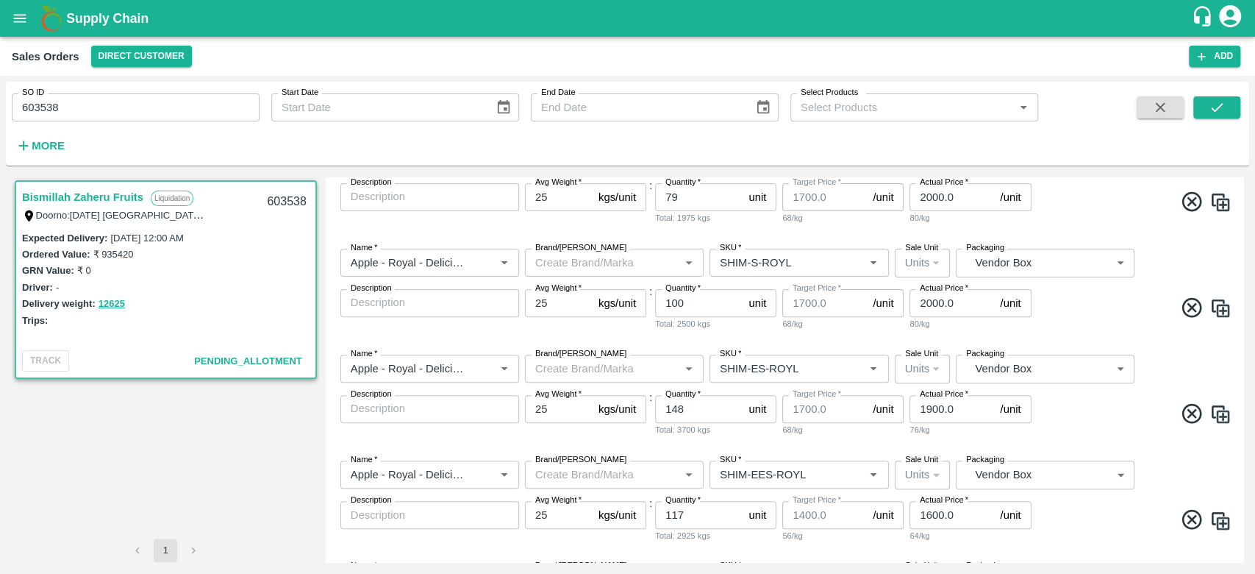
scroll to position [343, 0]
click at [930, 405] on input "1900.0" at bounding box center [952, 407] width 85 height 28
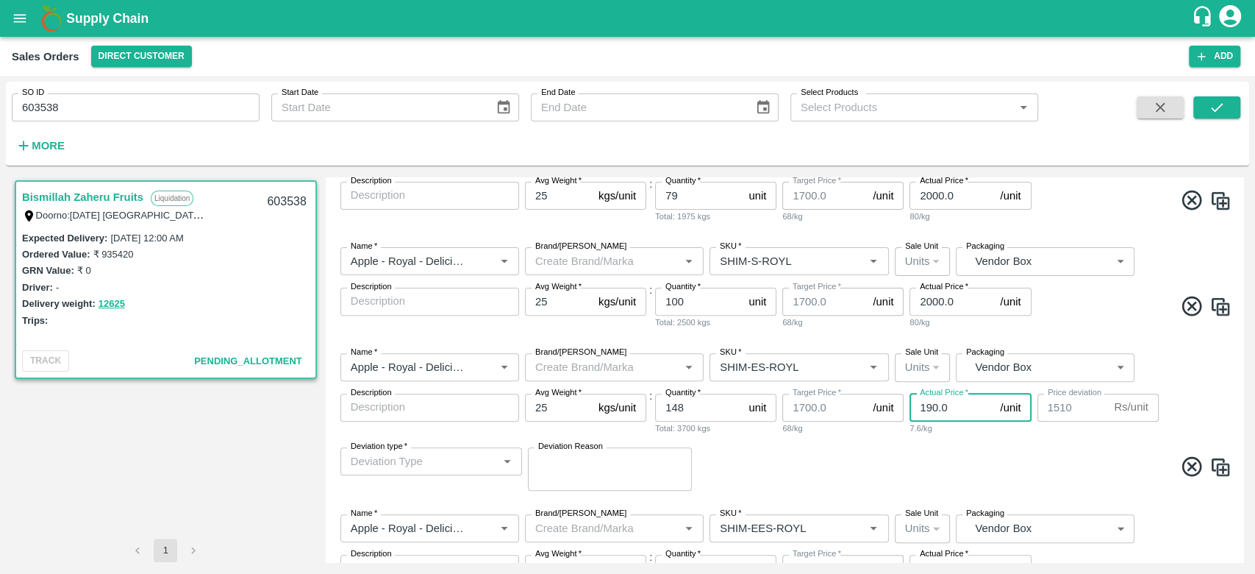
type input "19.0"
type input "1681"
type input "197.0"
type input "1503"
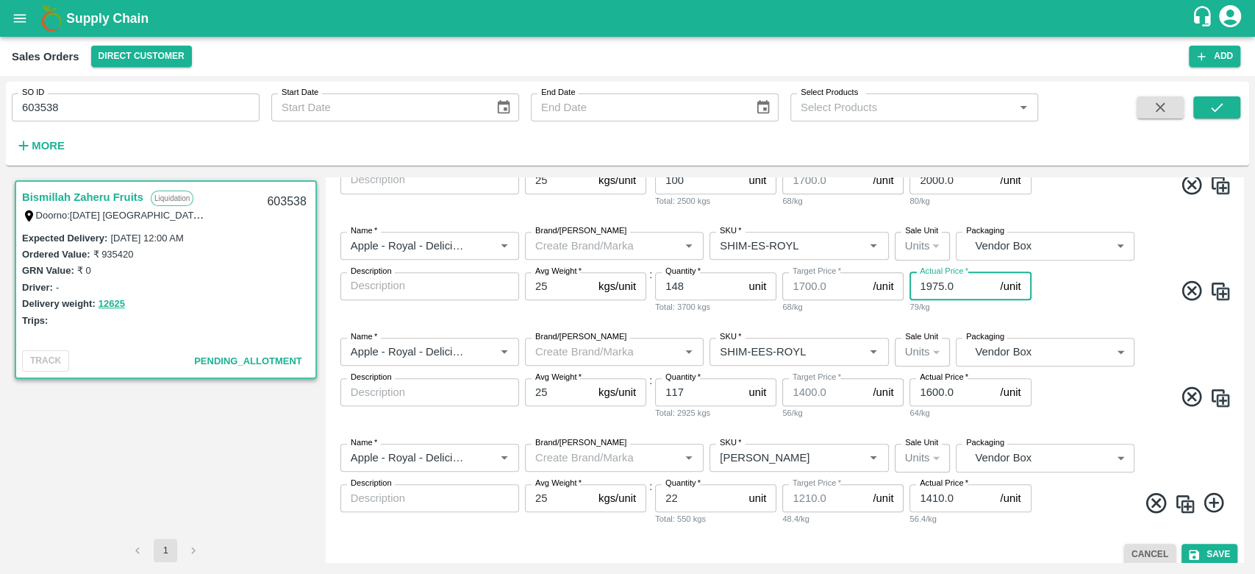
scroll to position [476, 0]
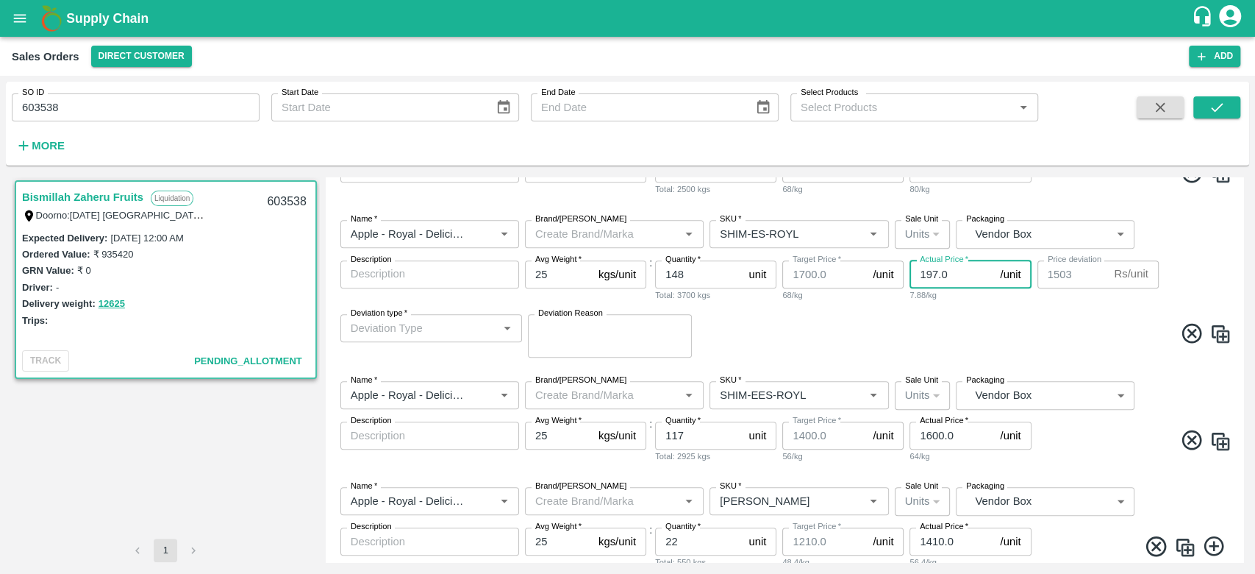
type input "19.0"
type input "1681"
type input "192.0"
type input "1508"
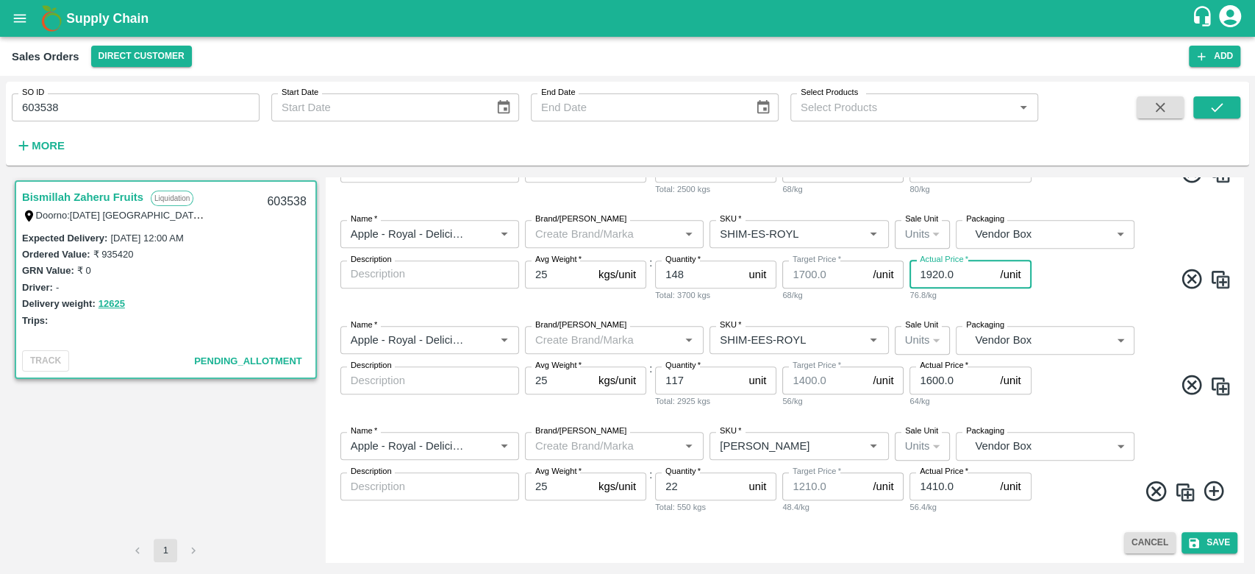
type input "1920.0"
click at [1050, 373] on span at bounding box center [1134, 387] width 198 height 29
click at [1213, 541] on button "Save" at bounding box center [1210, 542] width 56 height 21
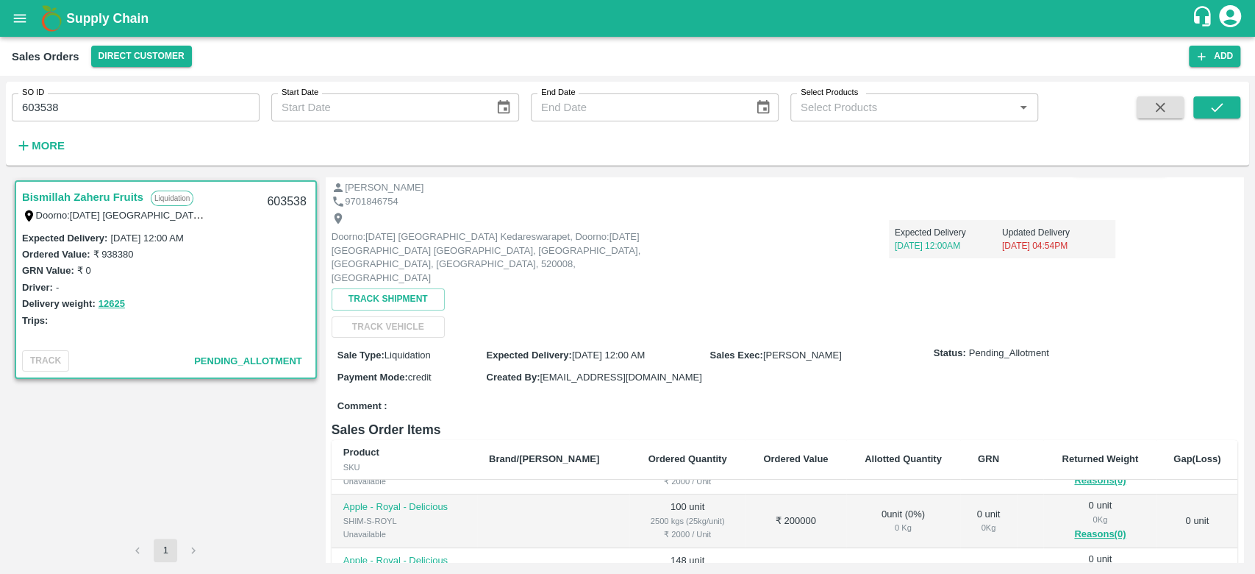
scroll to position [18, 0]
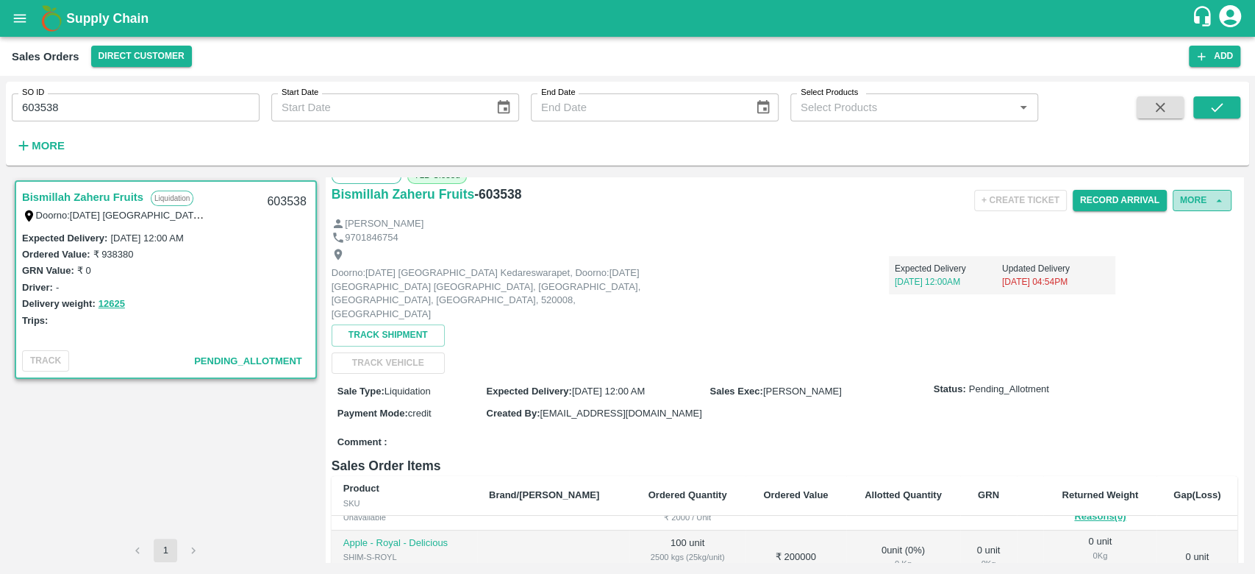
click at [1213, 204] on icon "button" at bounding box center [1219, 200] width 13 height 13
click at [1208, 194] on button "More" at bounding box center [1202, 200] width 59 height 21
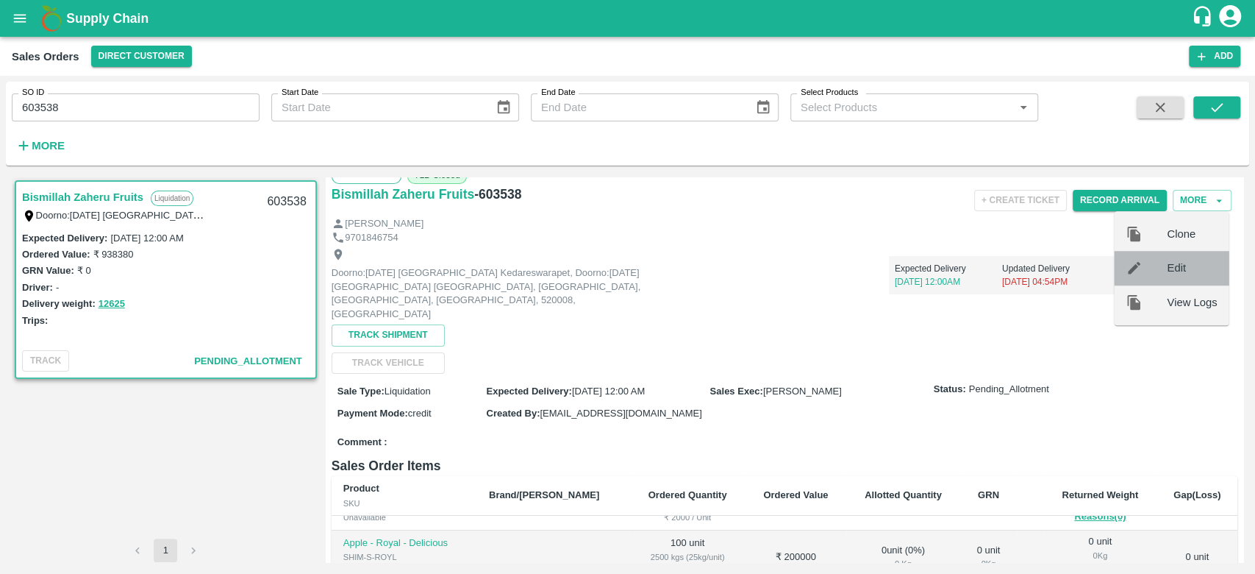
click at [1167, 274] on span "Edit" at bounding box center [1192, 268] width 50 height 16
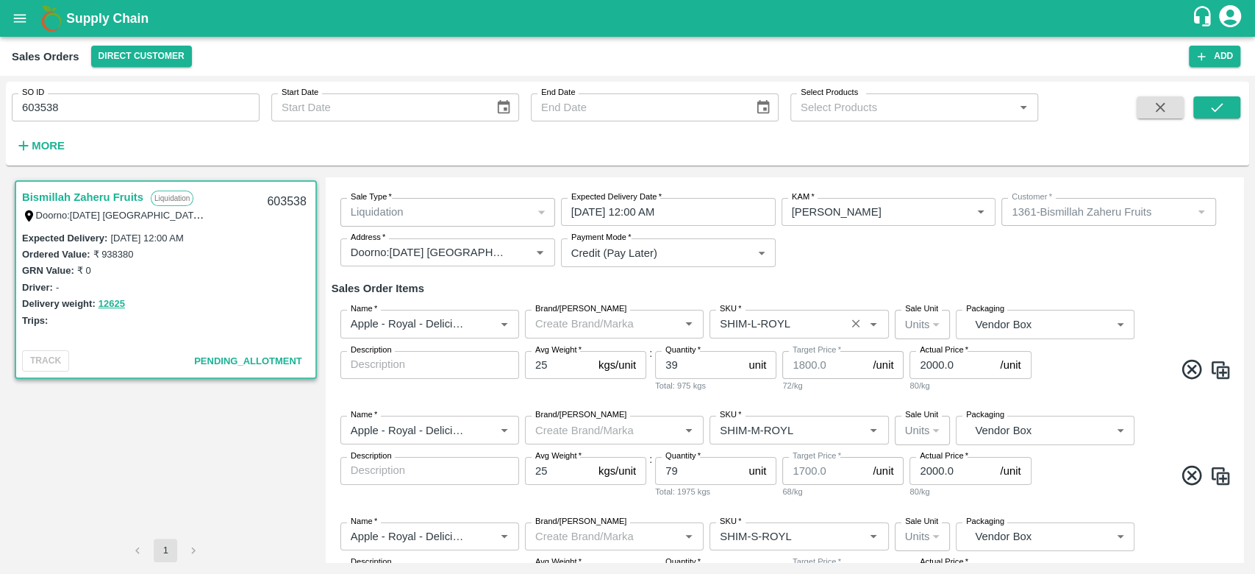
scroll to position [86, 0]
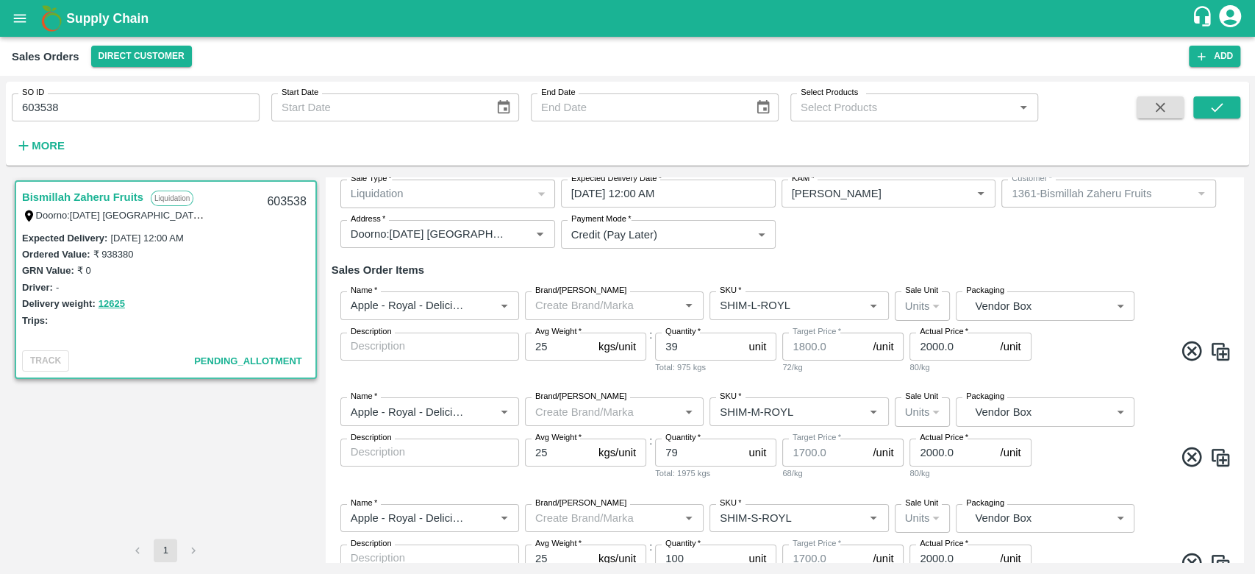
click at [938, 347] on input "2000.0" at bounding box center [952, 346] width 85 height 28
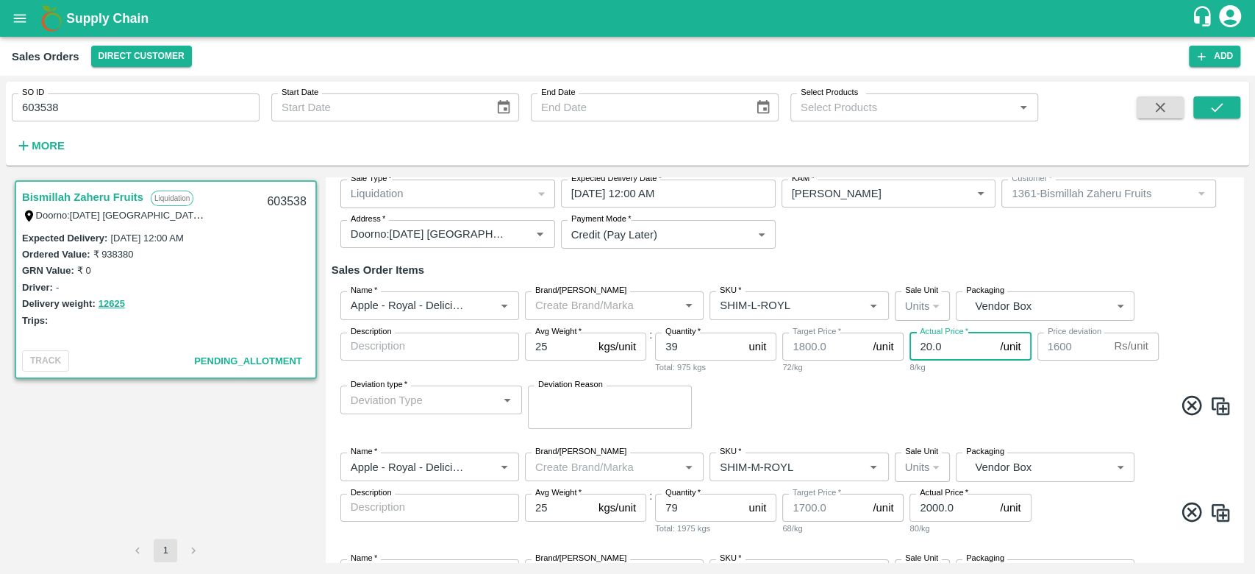
type input "2.0"
type input "1798"
type input ".0"
type input "1800"
type input "1.0"
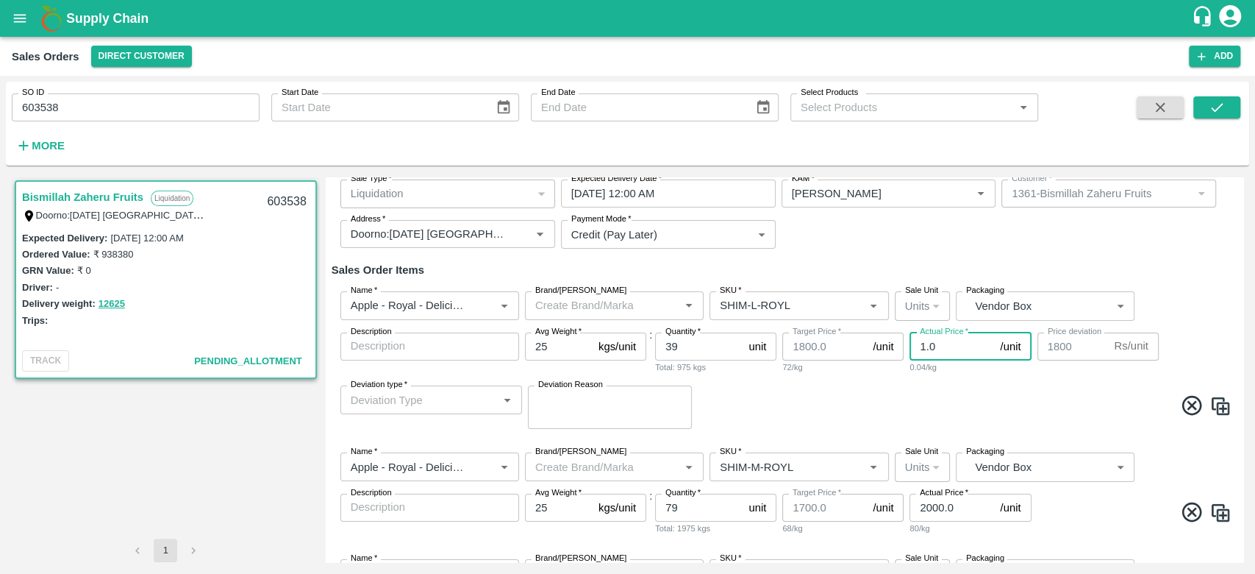
type input "1799"
type input "19.0"
type input "1781"
type input "198.0"
type input "1602"
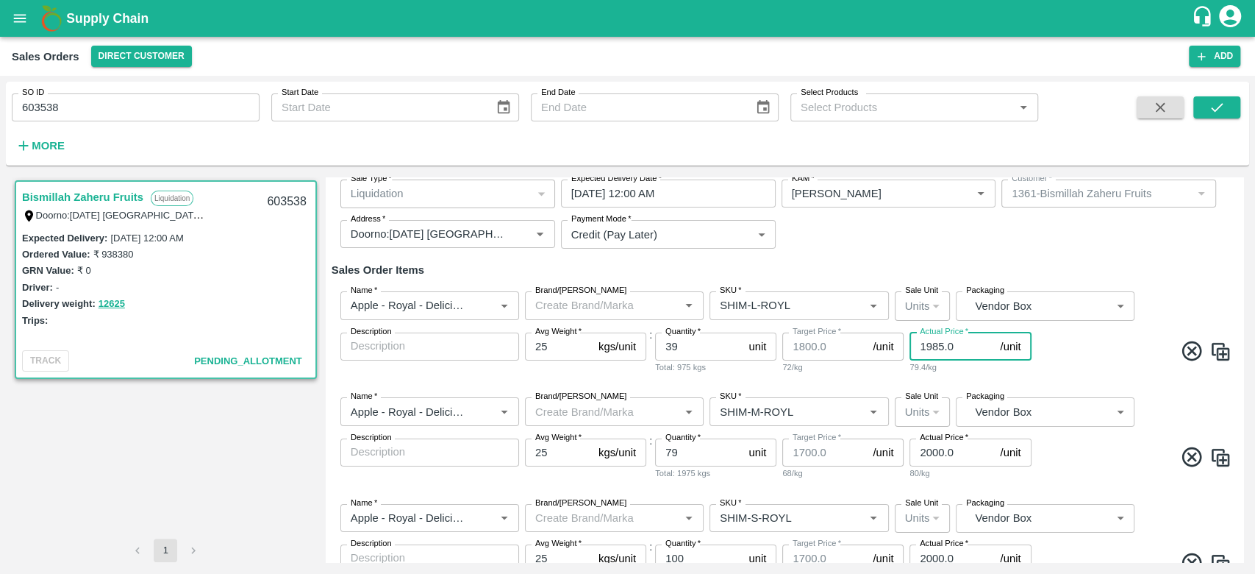
type input "1985.0"
click at [1058, 378] on div "Name   * Name   * Brand/[PERSON_NAME]/[PERSON_NAME]   * SKU   * Sale Unit Units…" at bounding box center [785, 332] width 906 height 106
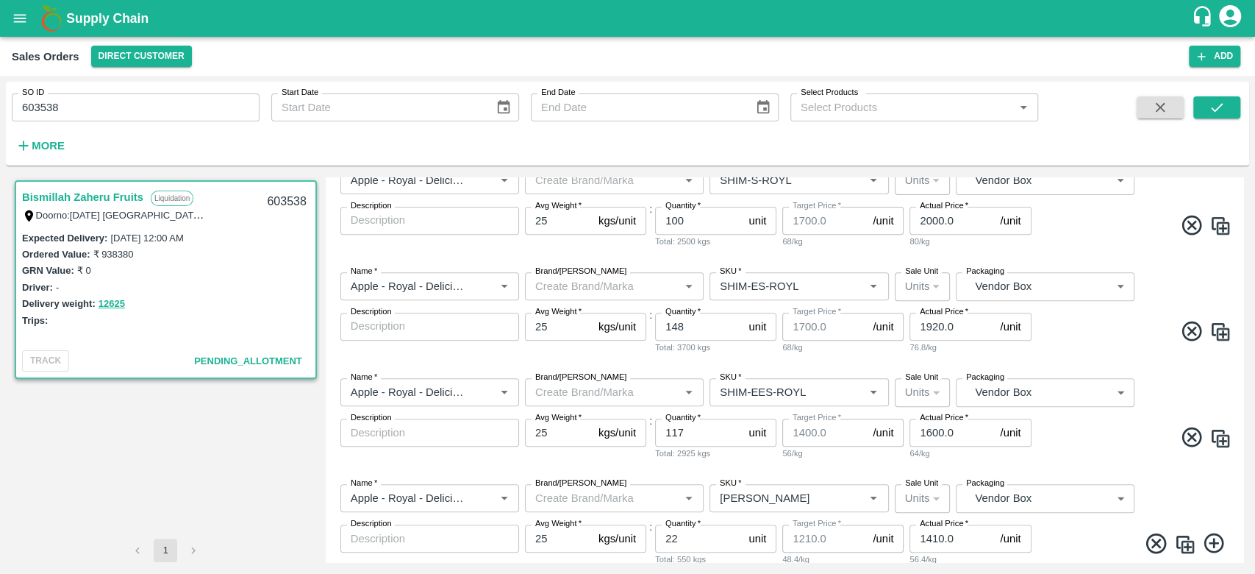
scroll to position [476, 0]
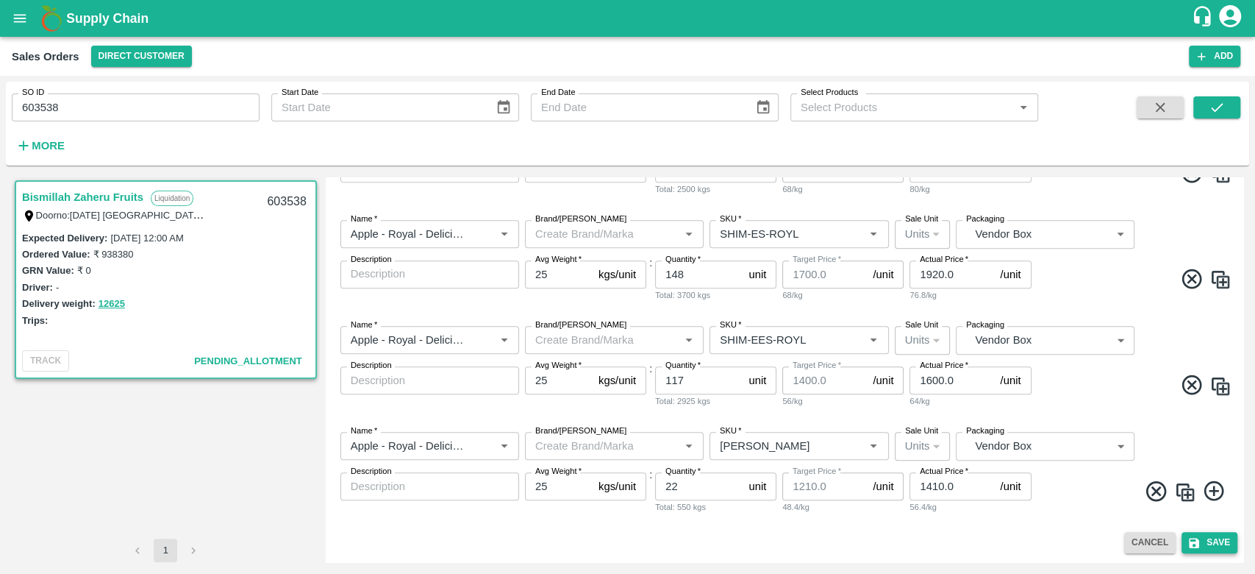
click at [1217, 546] on button "Save" at bounding box center [1210, 542] width 56 height 21
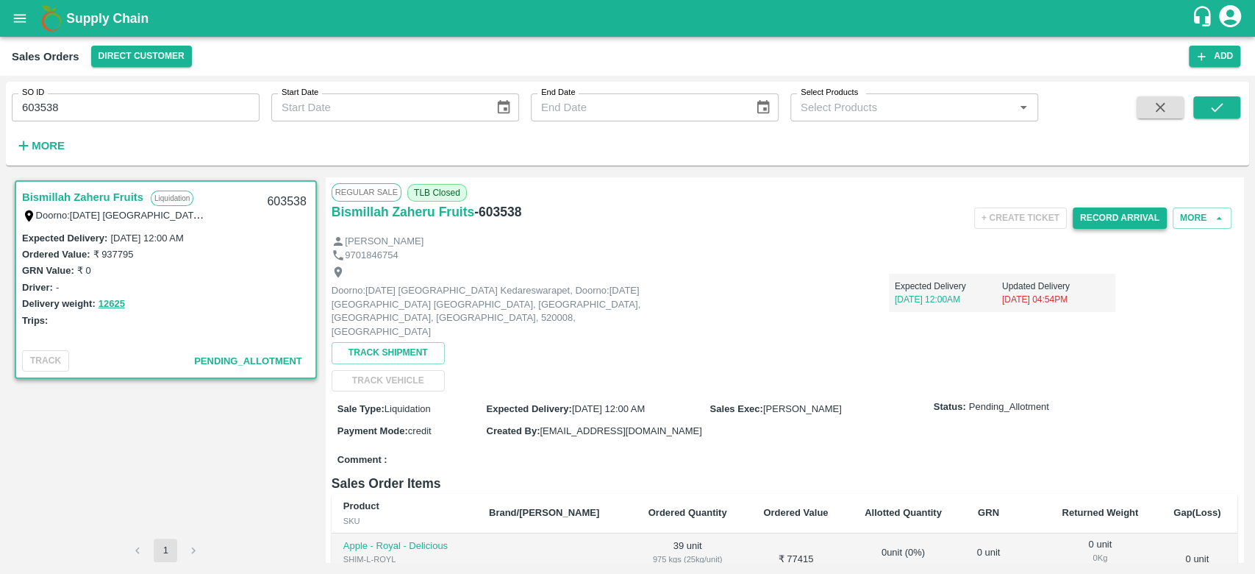
click at [1127, 220] on button "Record Arrival" at bounding box center [1120, 217] width 94 height 21
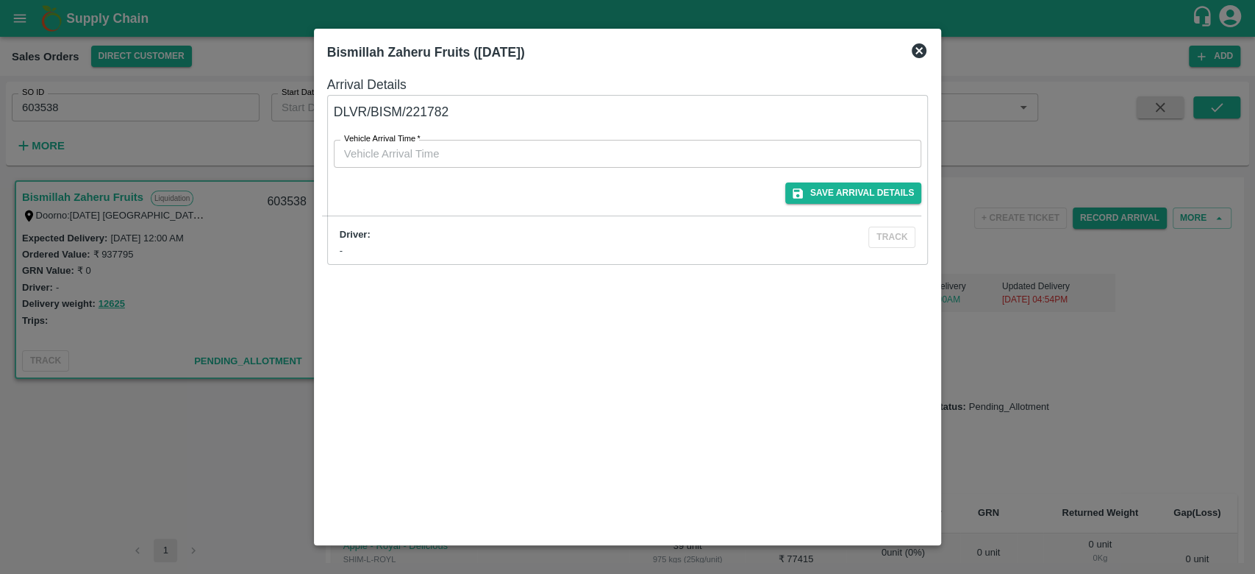
type input "DD/MM/YYYY hh:mm aa"
click at [613, 157] on input "DD/MM/YYYY hh:mm aa" at bounding box center [623, 154] width 578 height 28
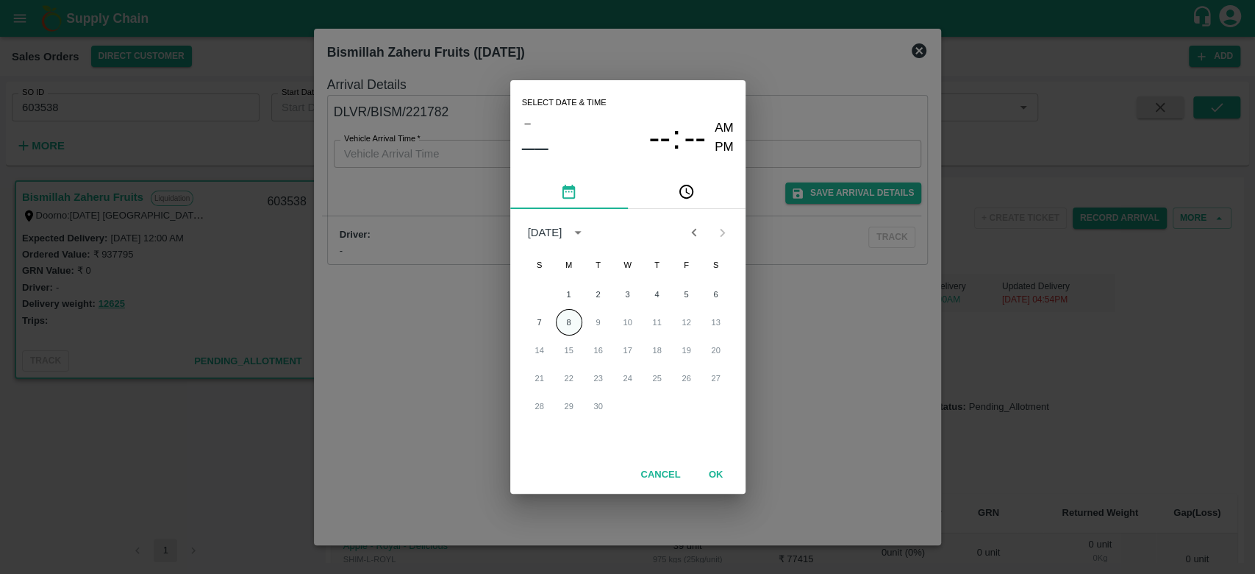
click at [565, 327] on button "8" at bounding box center [569, 322] width 26 height 26
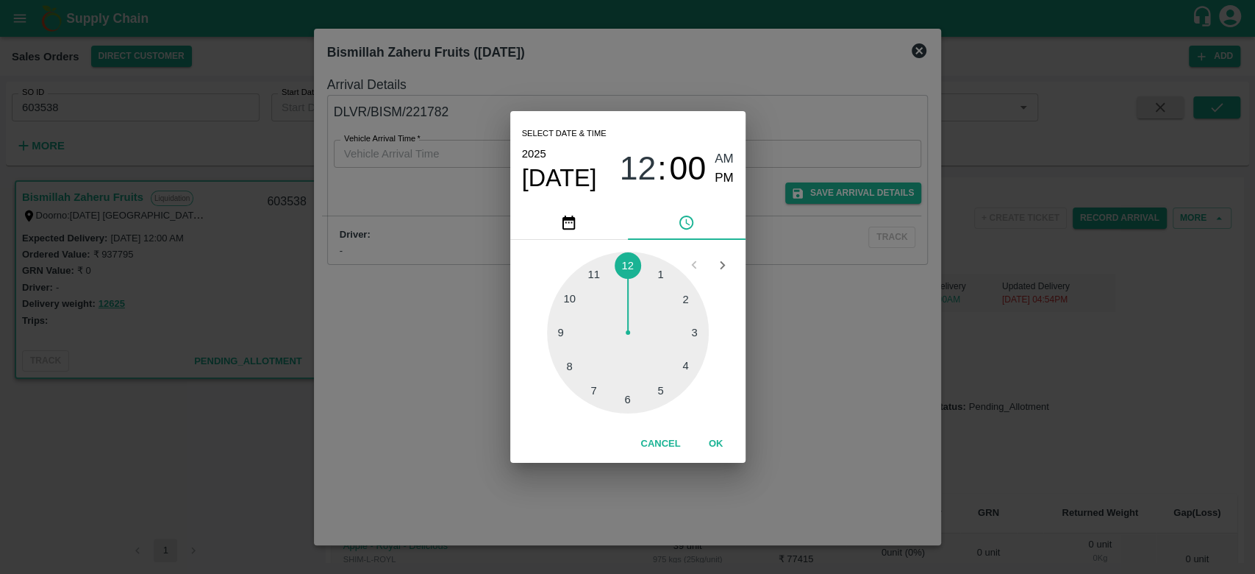
type input "[DATE] 12:00 AM"
click at [716, 441] on button "OK" at bounding box center [716, 444] width 47 height 26
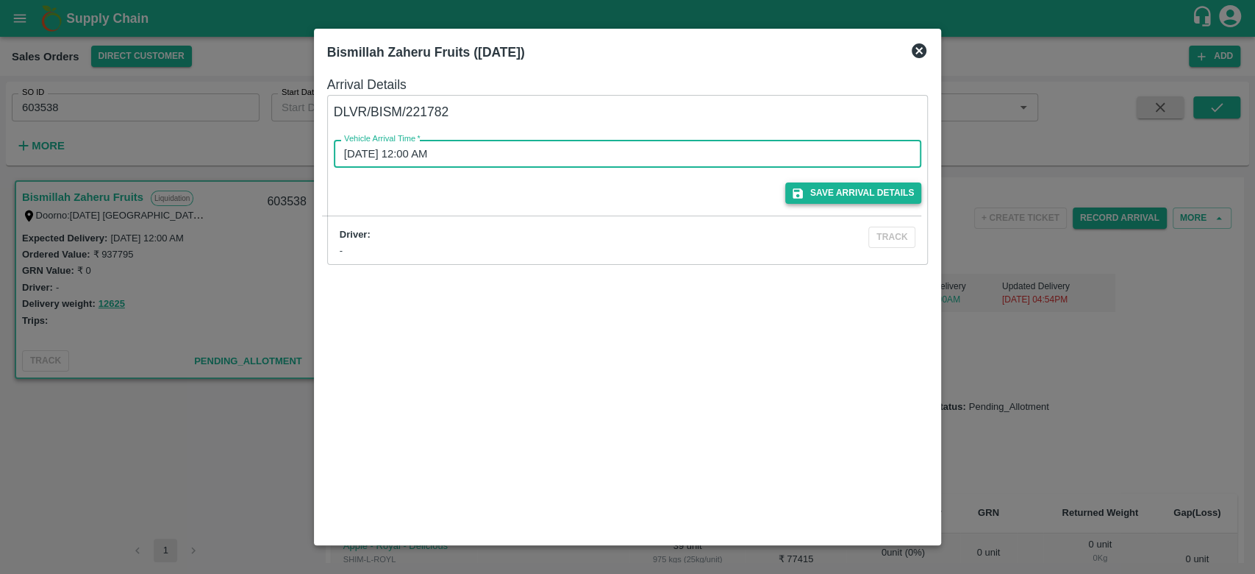
click at [891, 186] on button "Save Arrival Details" at bounding box center [853, 192] width 136 height 21
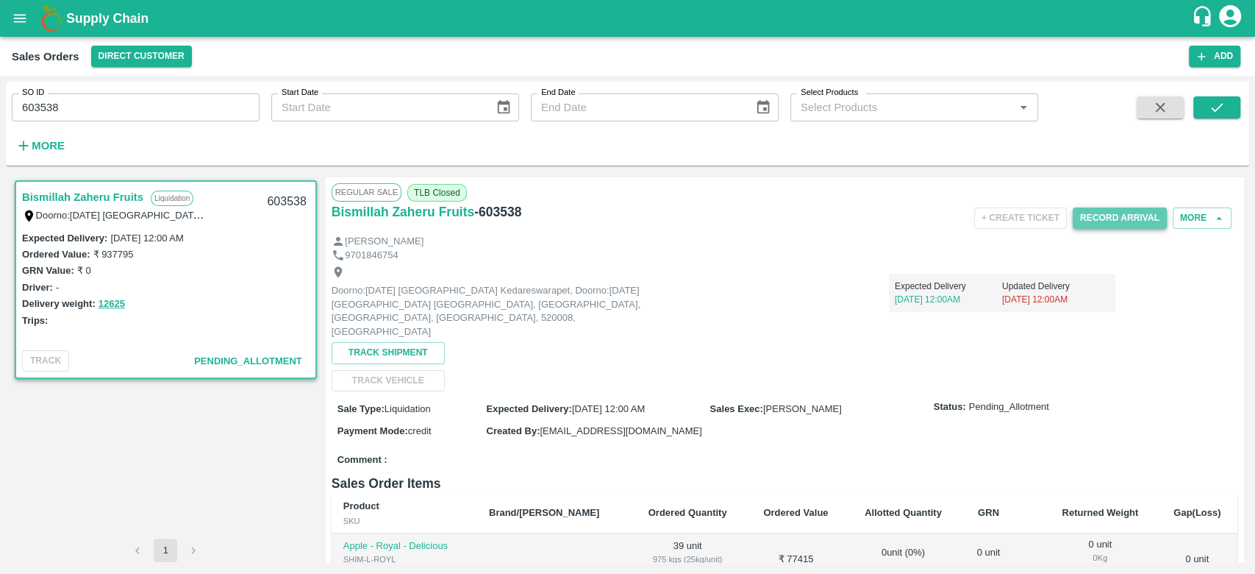
click at [1105, 215] on button "Record Arrival" at bounding box center [1120, 217] width 94 height 21
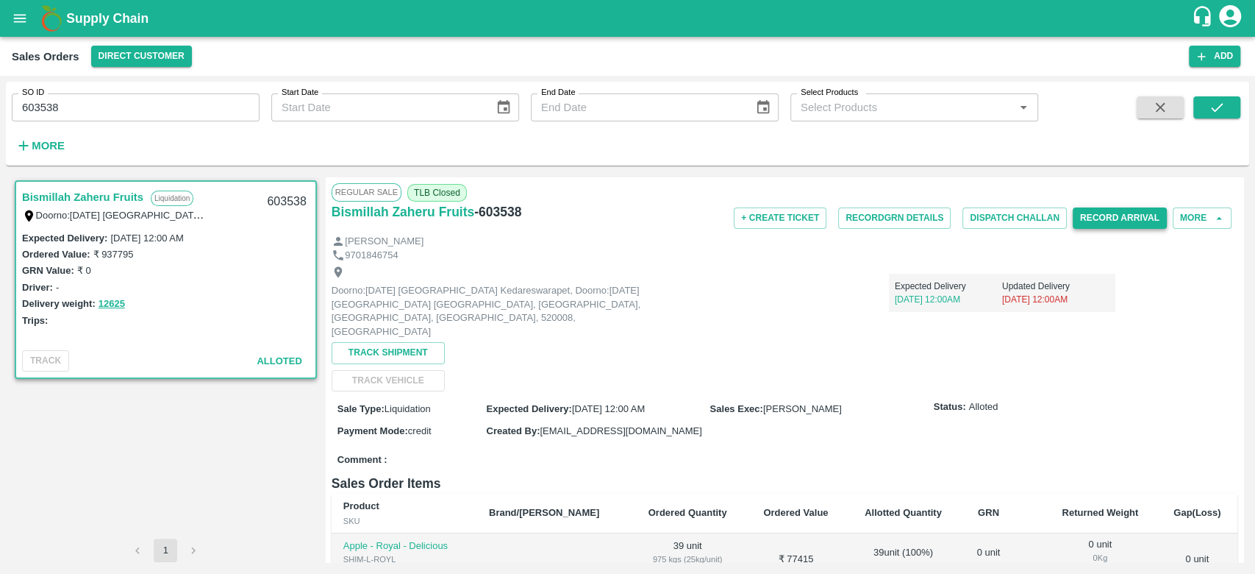
click at [1127, 224] on button "Record Arrival" at bounding box center [1120, 217] width 94 height 21
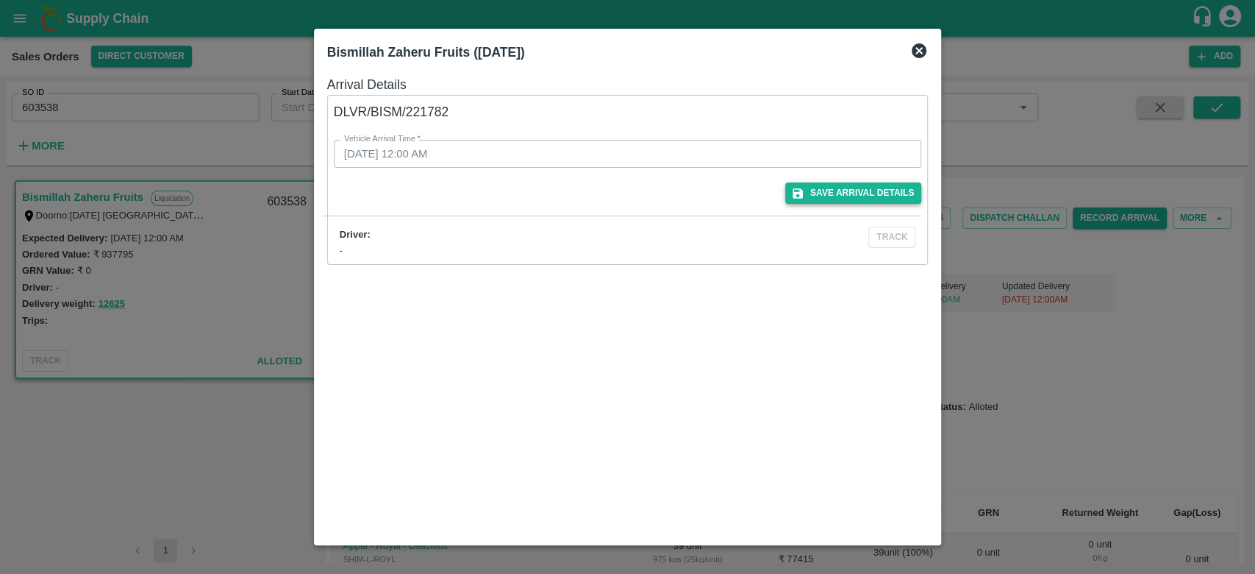
click at [830, 194] on button "Save Arrival Details" at bounding box center [853, 192] width 136 height 21
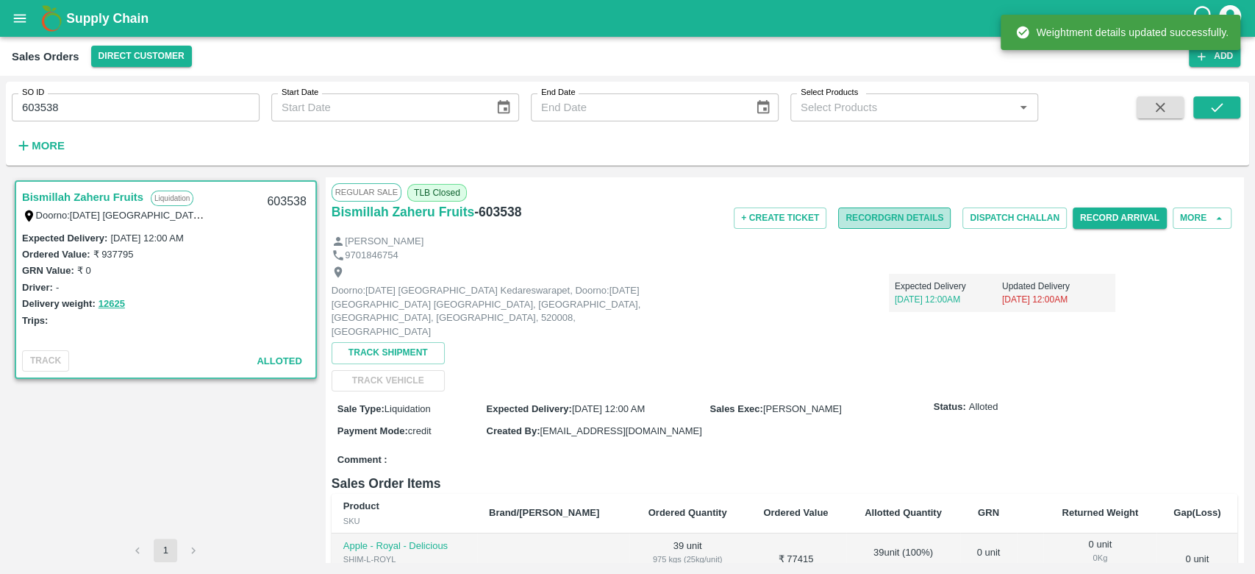
click at [873, 218] on button "Record GRN Details" at bounding box center [894, 217] width 113 height 21
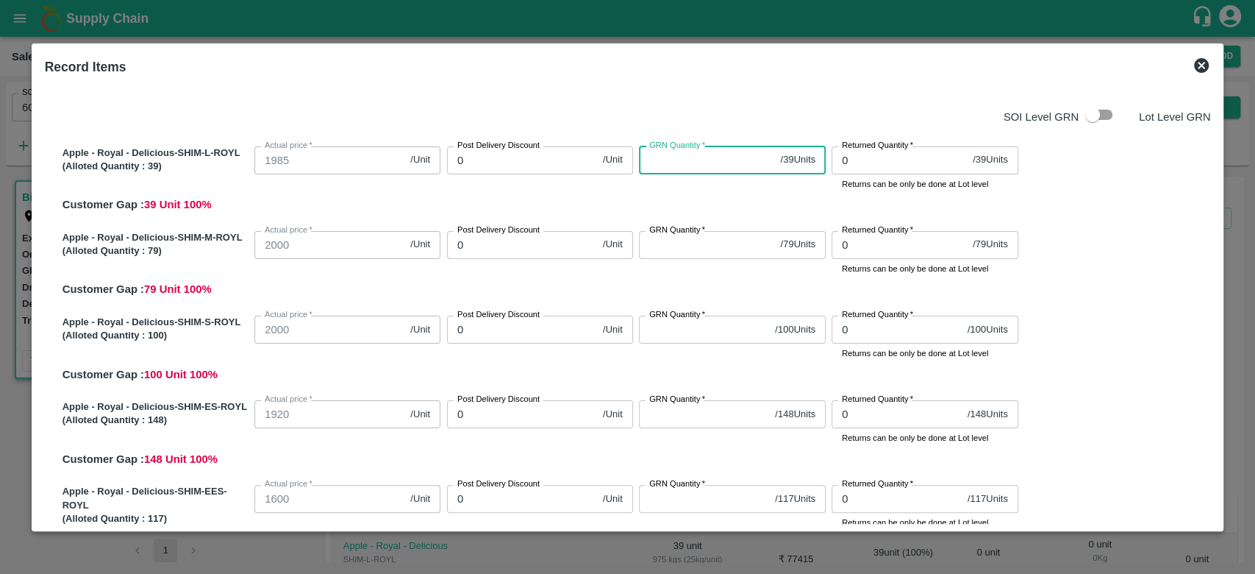
click at [702, 168] on input "GRN Quantity   *" at bounding box center [706, 160] width 135 height 28
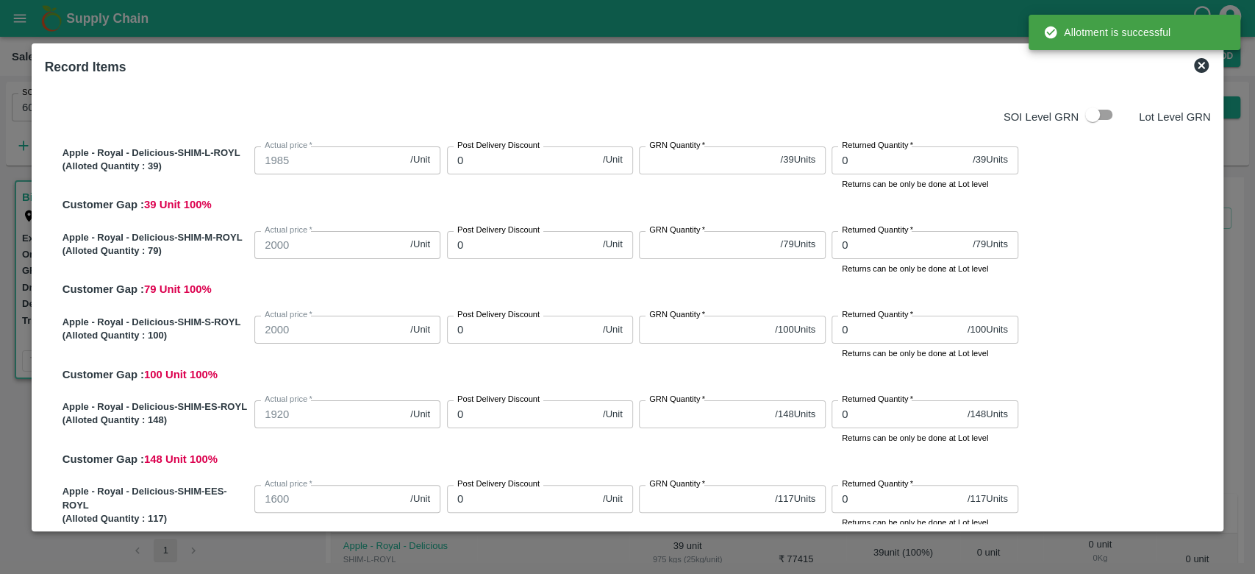
click at [677, 170] on input "GRN Quantity   *" at bounding box center [706, 160] width 135 height 28
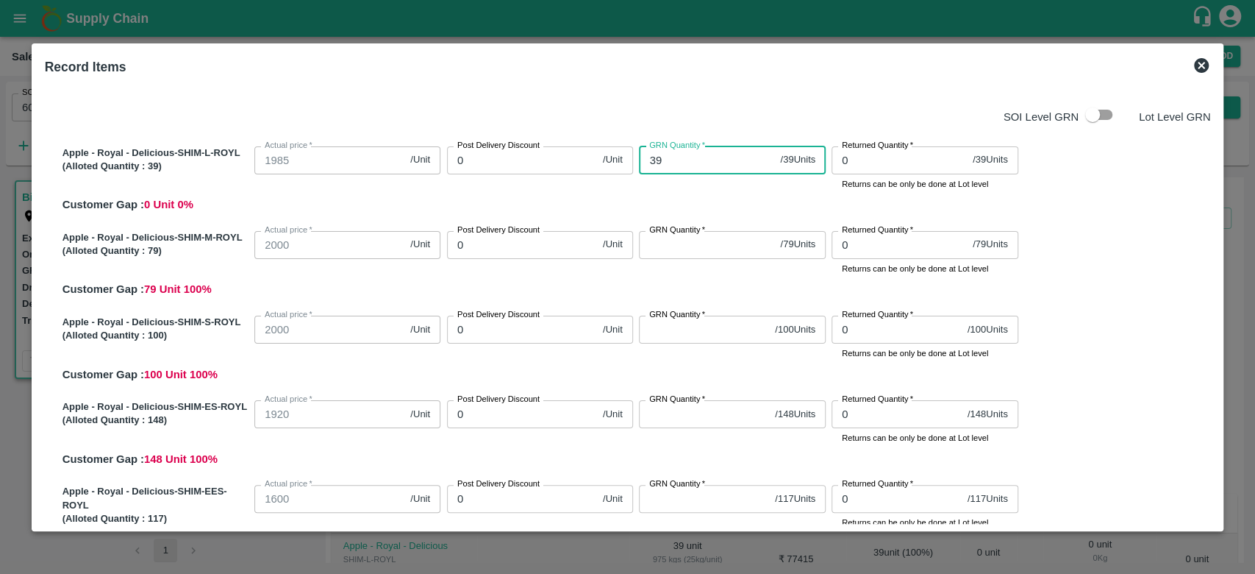
type input "39"
click at [663, 249] on input "GRN Quantity   *" at bounding box center [706, 245] width 135 height 28
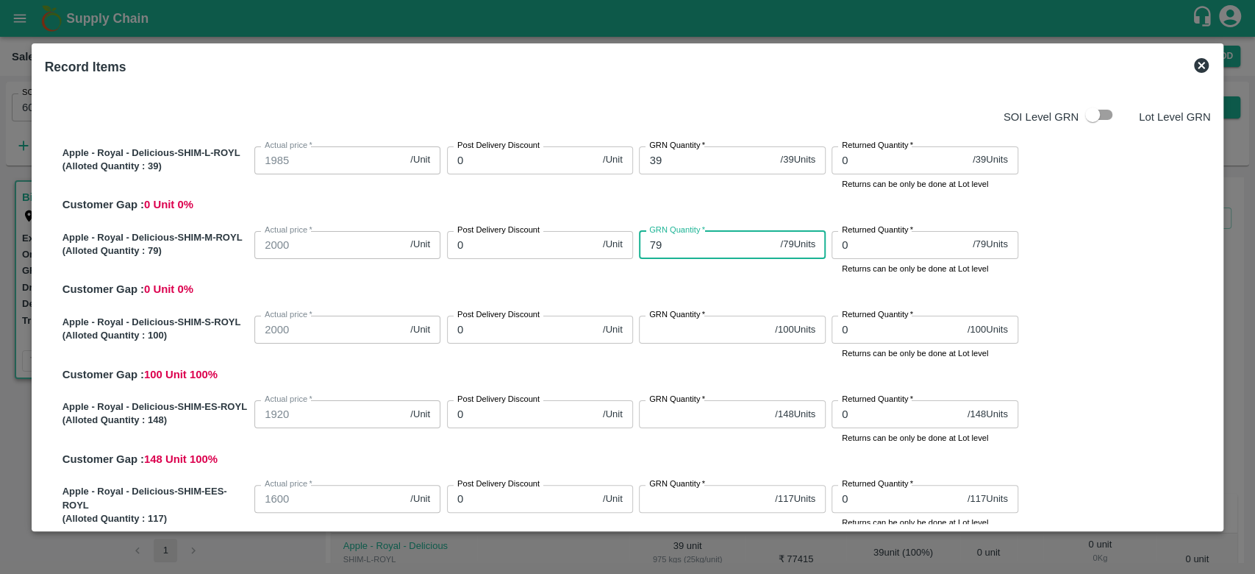
type input "79"
click at [673, 329] on input "GRN Quantity   *" at bounding box center [704, 329] width 130 height 28
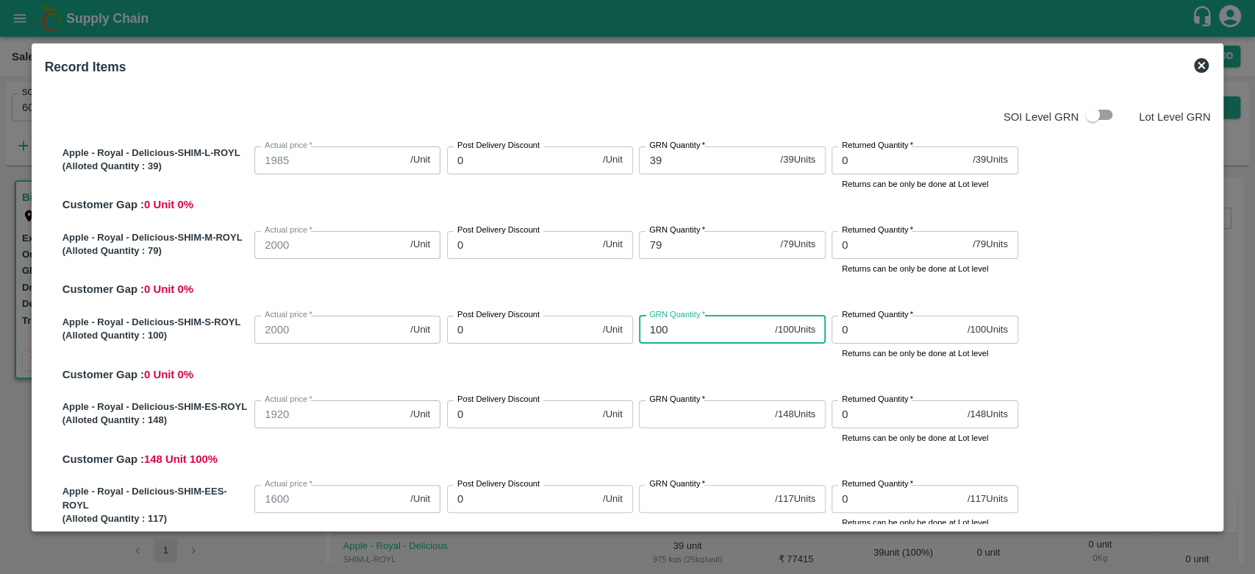
type input "100"
click at [690, 419] on input "GRN Quantity   *" at bounding box center [704, 414] width 130 height 28
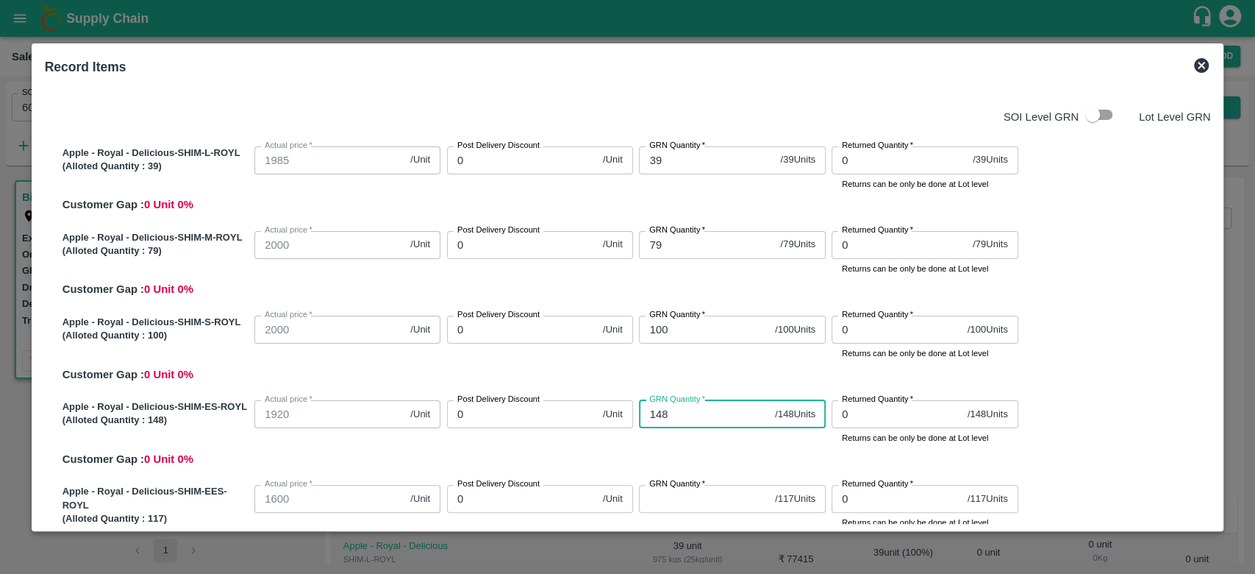
type input "148"
click at [682, 501] on input "GRN Quantity   *" at bounding box center [704, 499] width 130 height 28
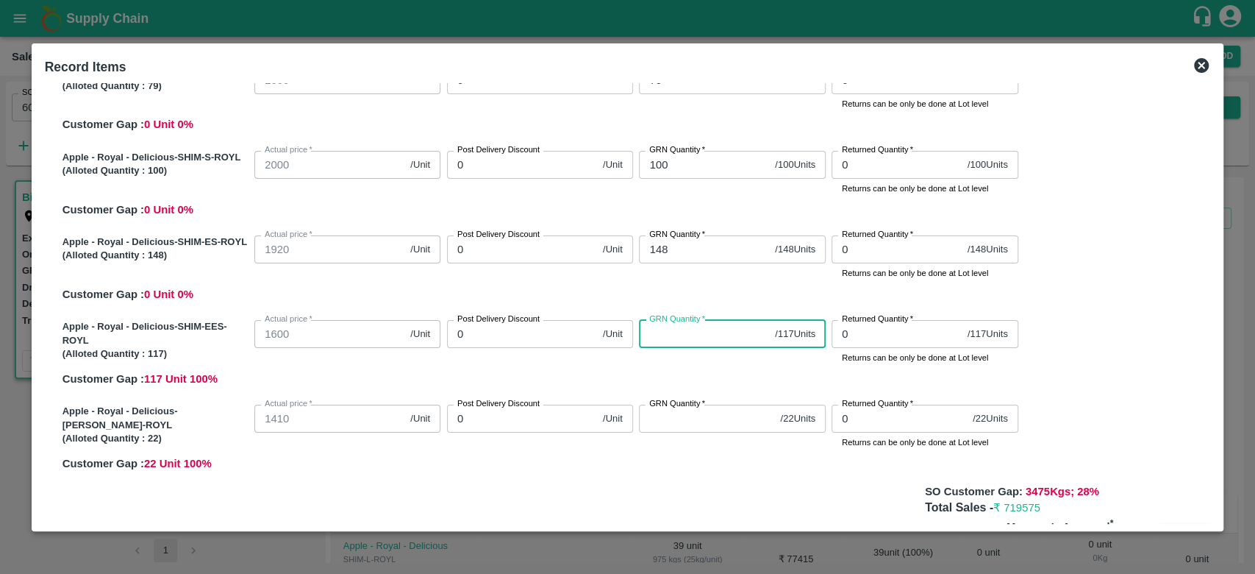
scroll to position [168, 0]
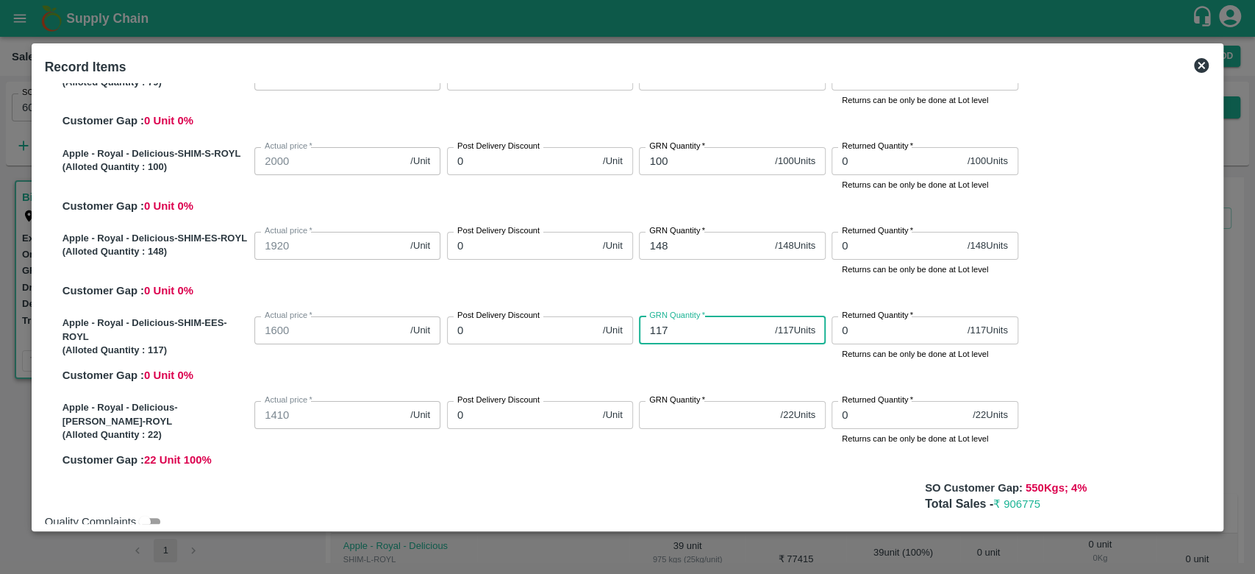
type input "117"
click at [674, 421] on input "GRN Quantity   *" at bounding box center [706, 415] width 135 height 28
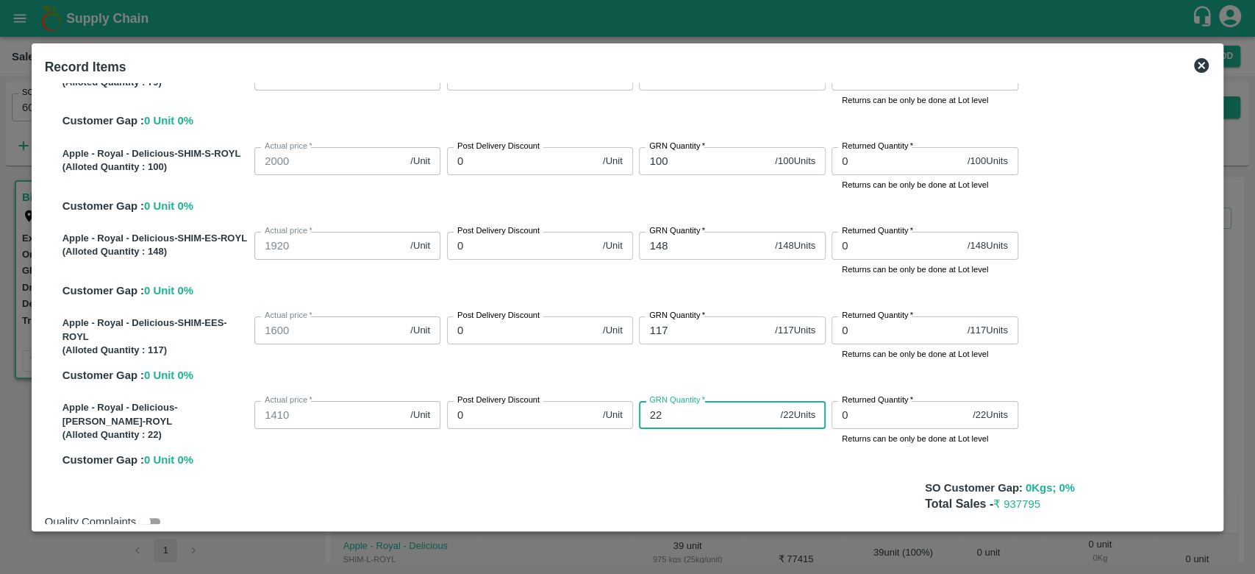
type input "22"
click at [635, 468] on div "Apple - Royal - Delicious-SHIM-L-ROYL (Alloted Quantity : 39 ) Actual price   *…" at bounding box center [628, 220] width 1166 height 520
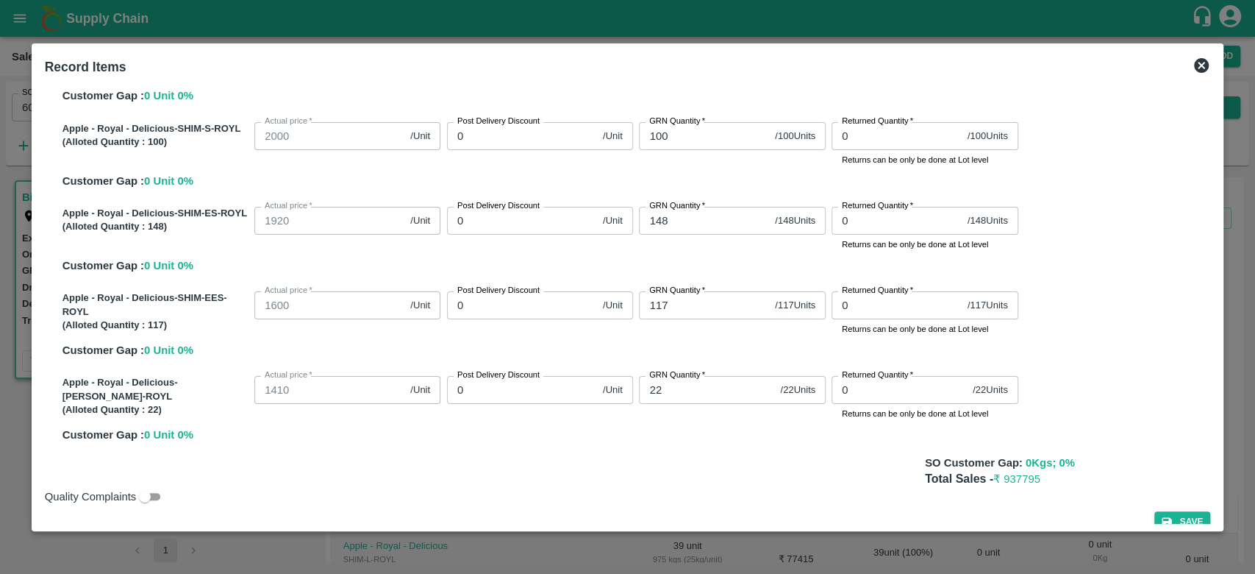
scroll to position [214, 0]
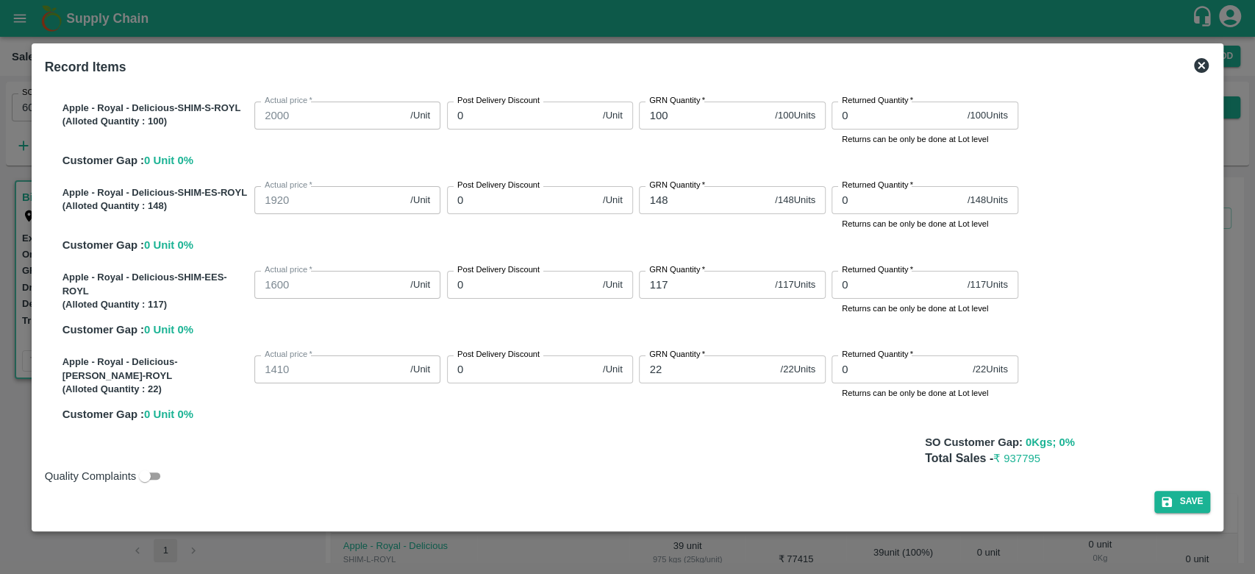
click at [635, 468] on div "Quality Complaints" at bounding box center [625, 473] width 1172 height 24
click at [1166, 499] on button "Save" at bounding box center [1183, 501] width 56 height 21
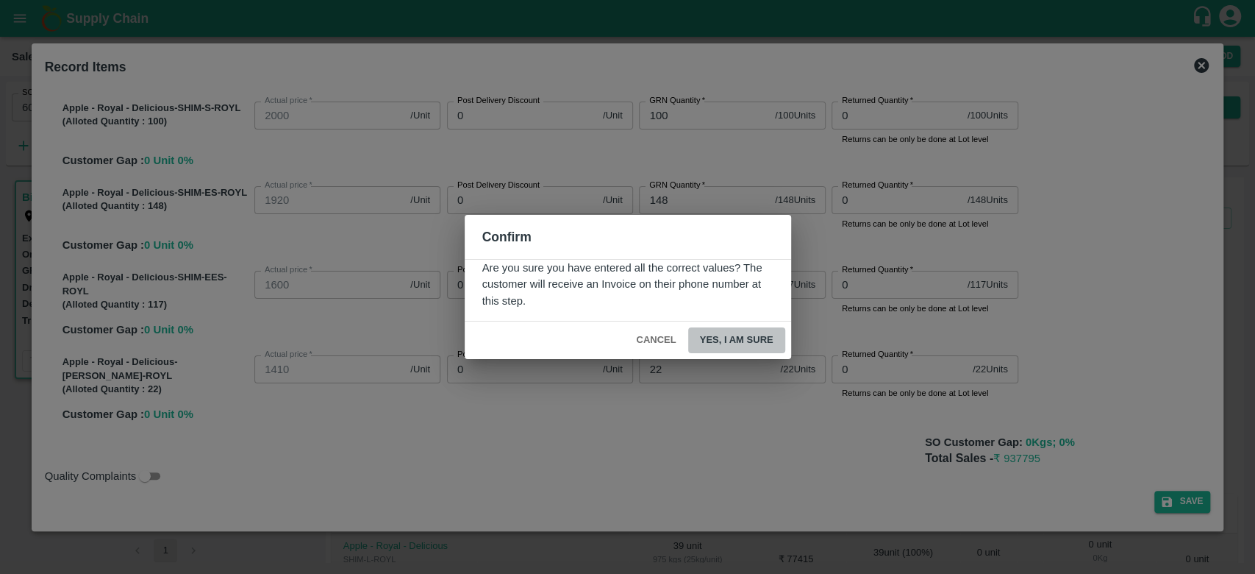
click at [760, 340] on button "Yes, I am sure" at bounding box center [736, 340] width 97 height 26
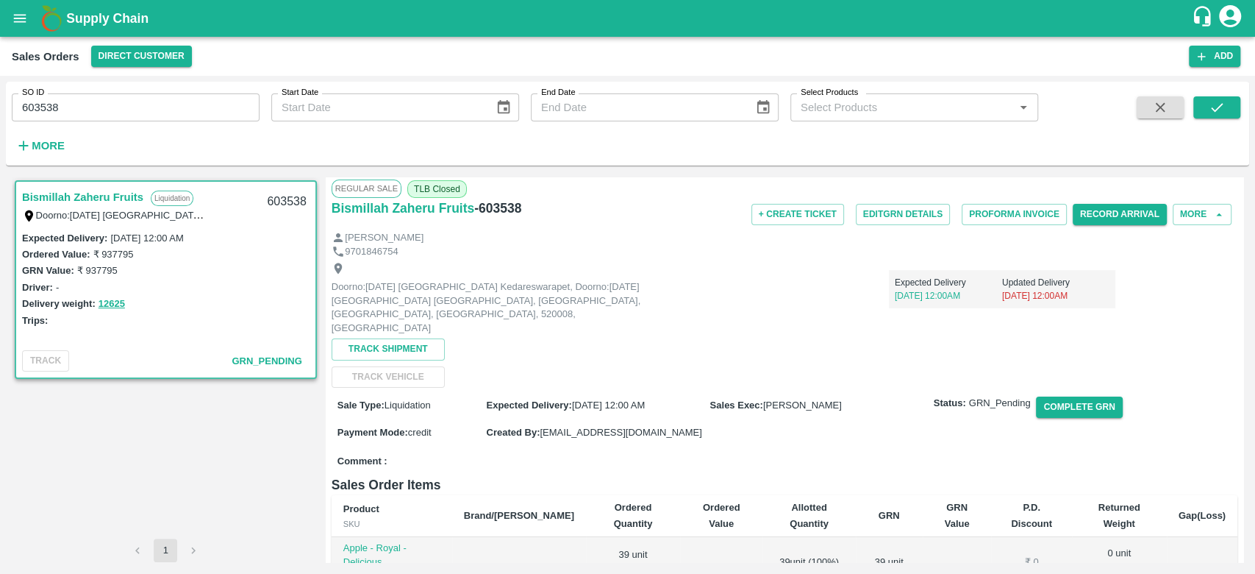
scroll to position [0, 0]
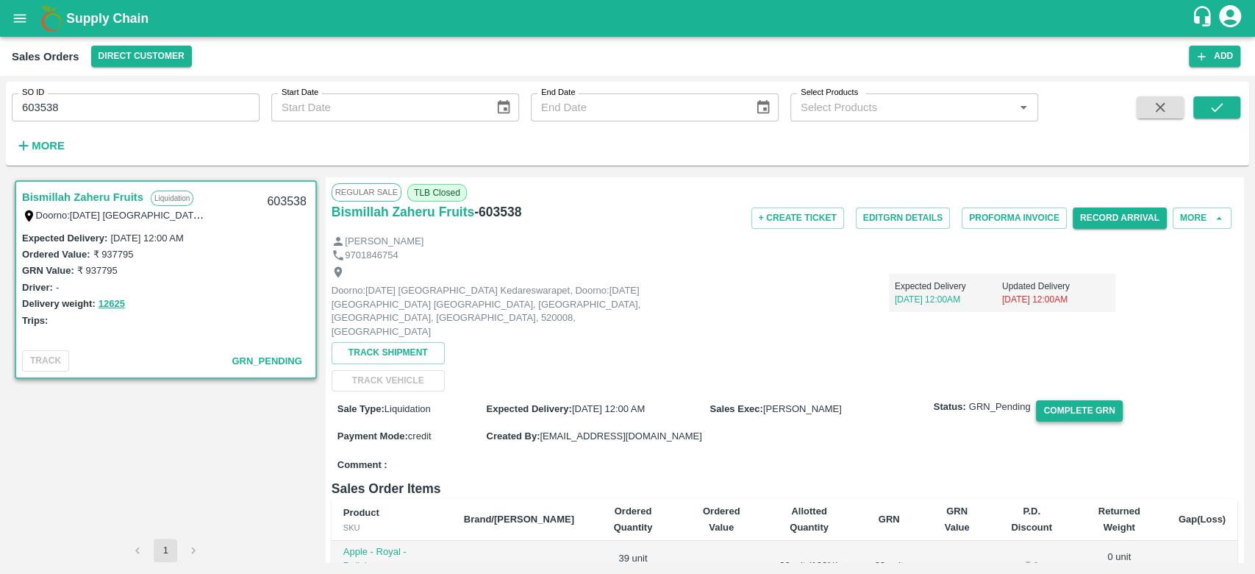
click at [1064, 400] on button "Complete GRN" at bounding box center [1079, 410] width 86 height 21
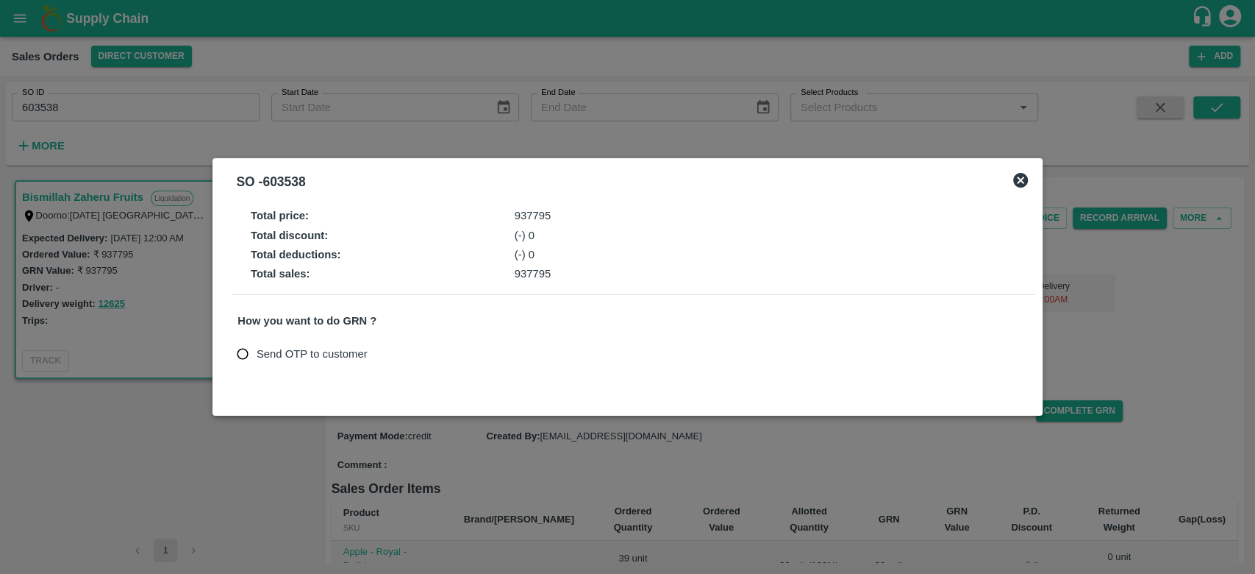
click at [1022, 183] on icon at bounding box center [1020, 180] width 15 height 15
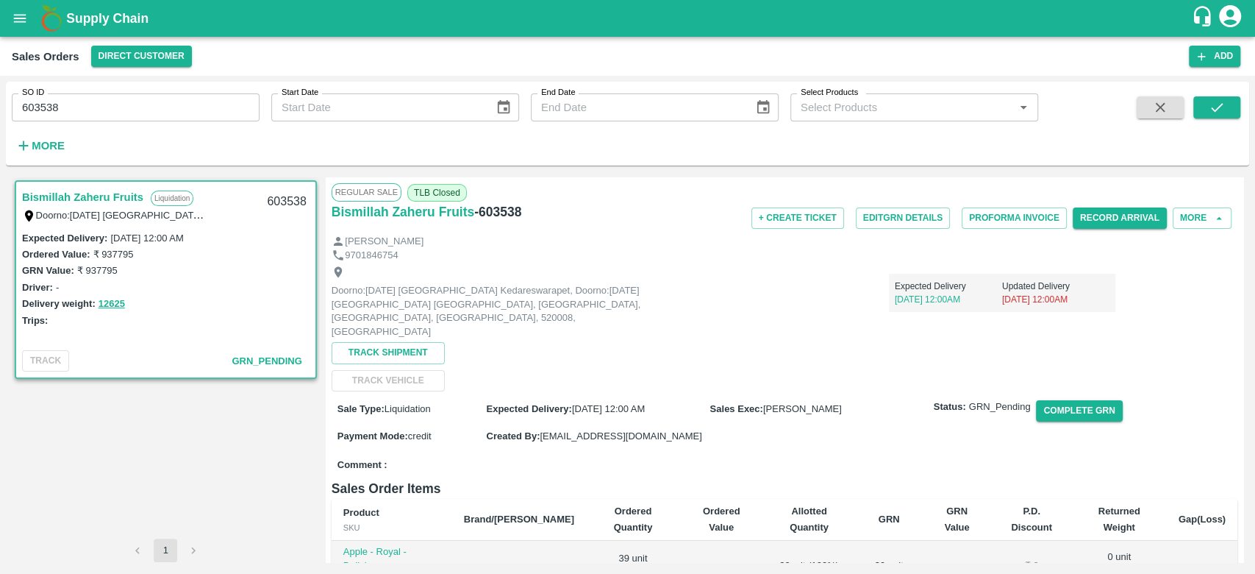
click at [882, 344] on div "Doorno:[DATE] Mangamarket Kedareswarapet, Doorno:[DATE] [GEOGRAPHIC_DATA] [GEOG…" at bounding box center [785, 326] width 906 height 129
click at [1194, 214] on button "More" at bounding box center [1202, 217] width 59 height 21
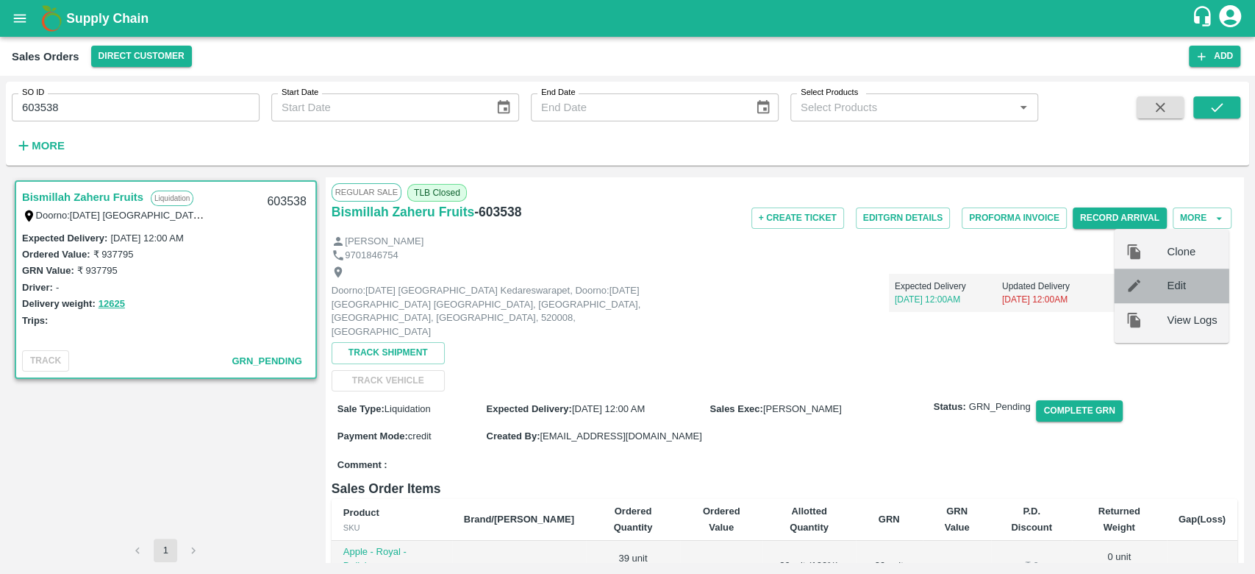
click at [1188, 282] on span "Edit" at bounding box center [1192, 285] width 50 height 16
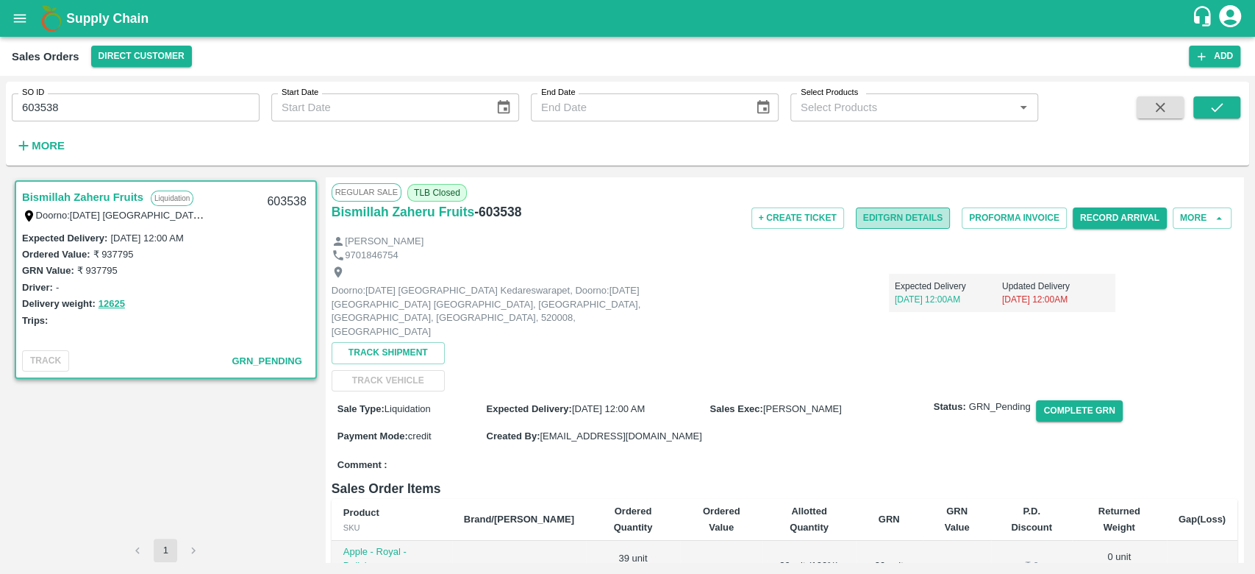
click at [882, 225] on button "Edit GRN Details" at bounding box center [903, 217] width 94 height 21
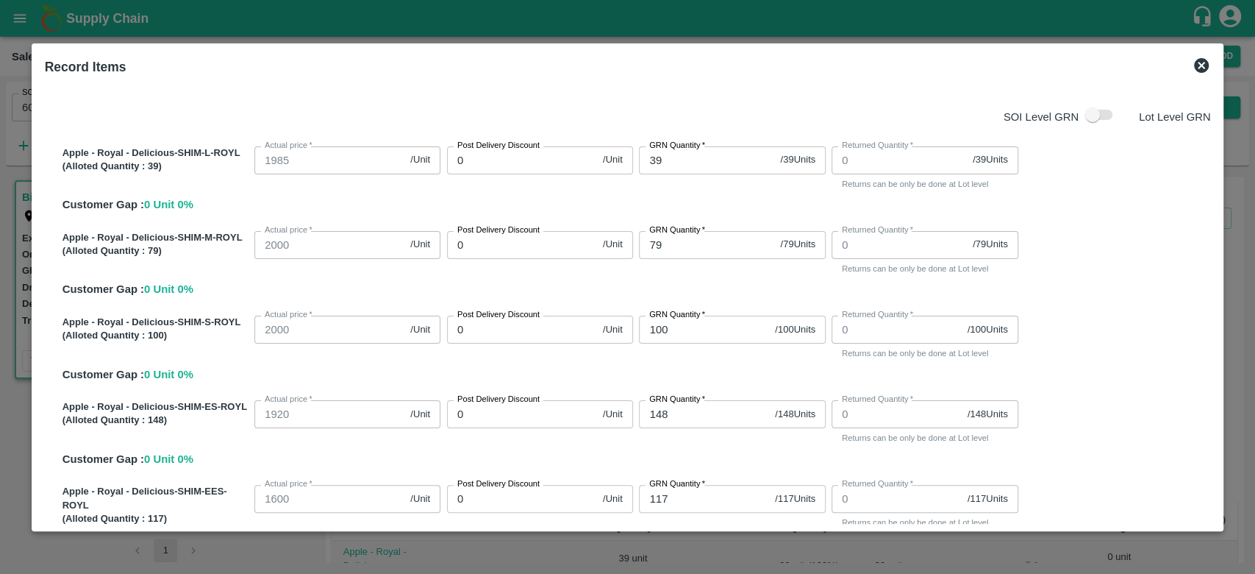
click at [1194, 65] on icon at bounding box center [1202, 66] width 18 height 18
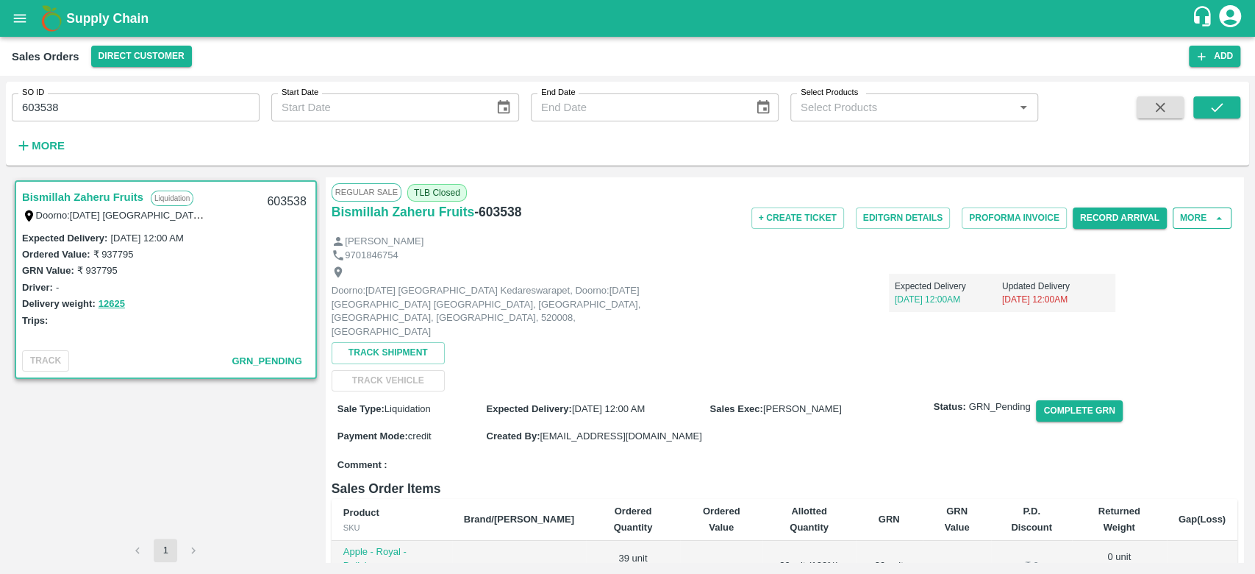
click at [1194, 219] on button "More" at bounding box center [1202, 217] width 59 height 21
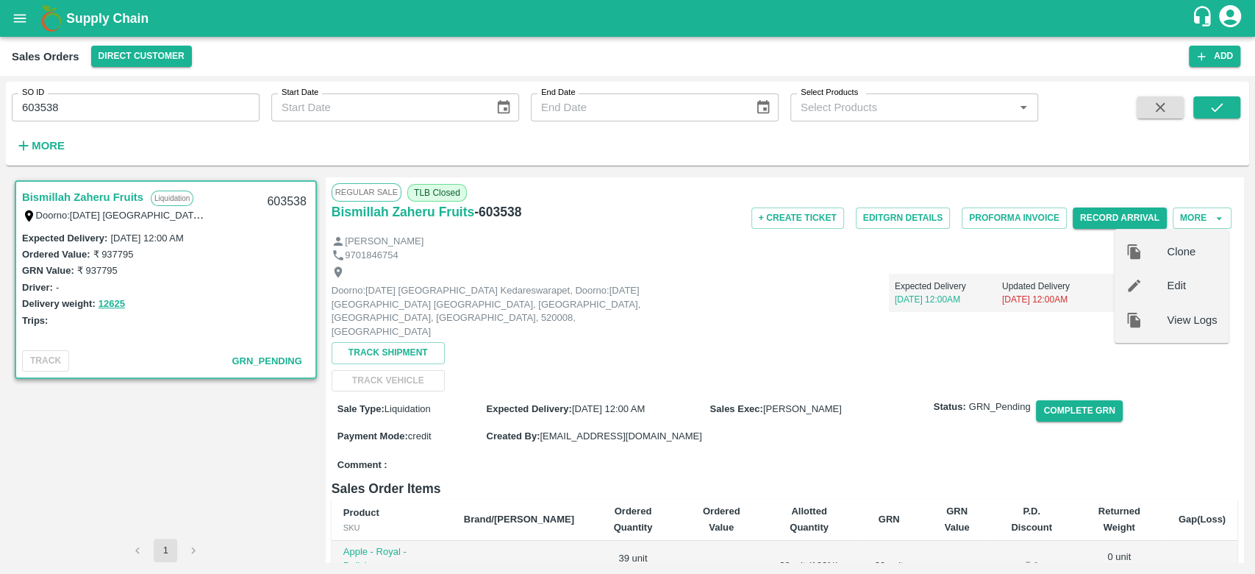
click at [1164, 287] on div at bounding box center [1146, 285] width 41 height 16
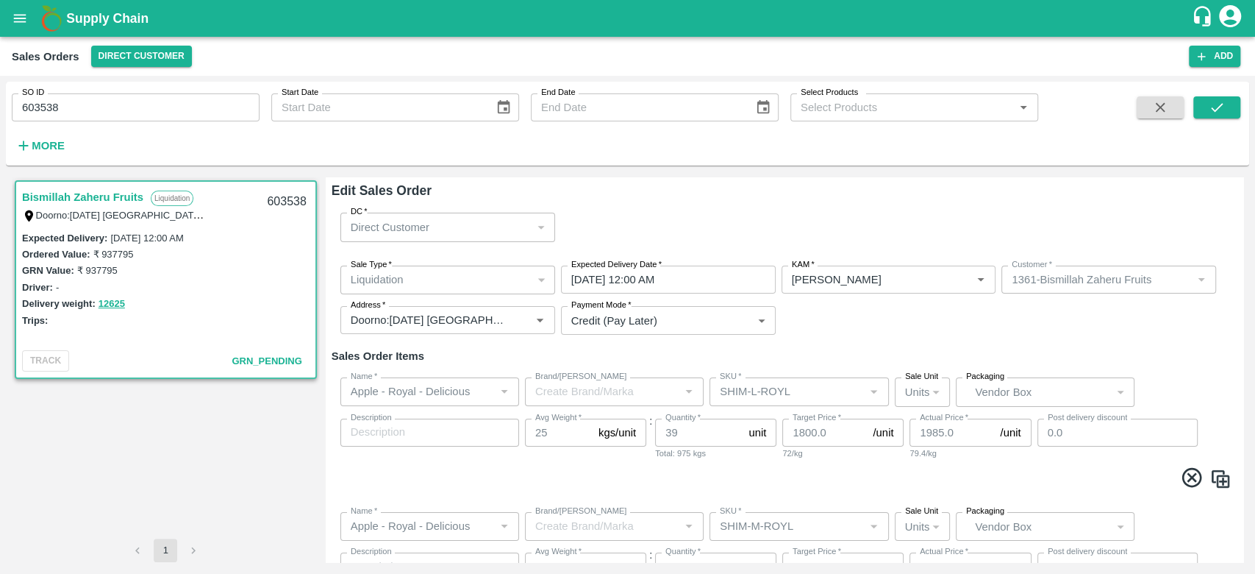
click at [232, 434] on div "Bismillah Zaheru Fruits Liquidation Doorno:[DATE] [GEOGRAPHIC_DATA] Kedareswara…" at bounding box center [166, 357] width 308 height 361
